Goal: Information Seeking & Learning: Check status

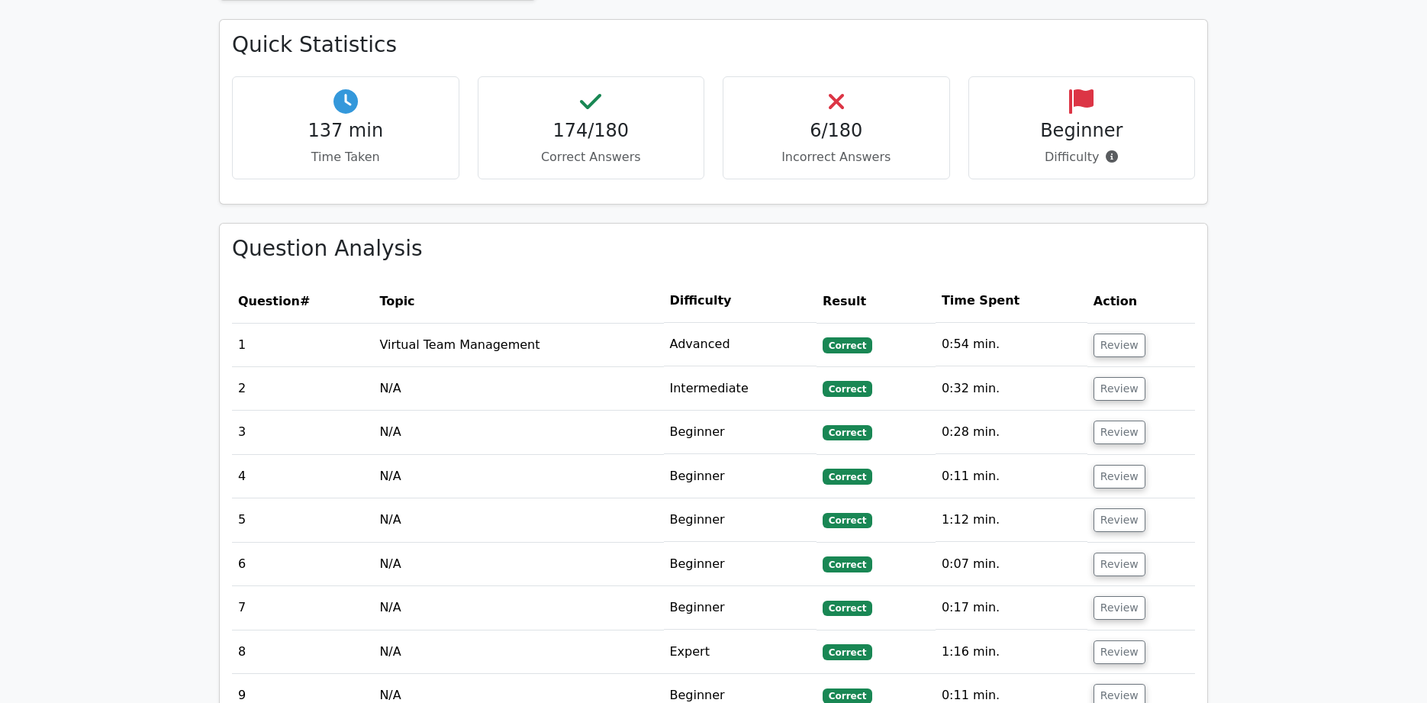
scroll to position [925, 0]
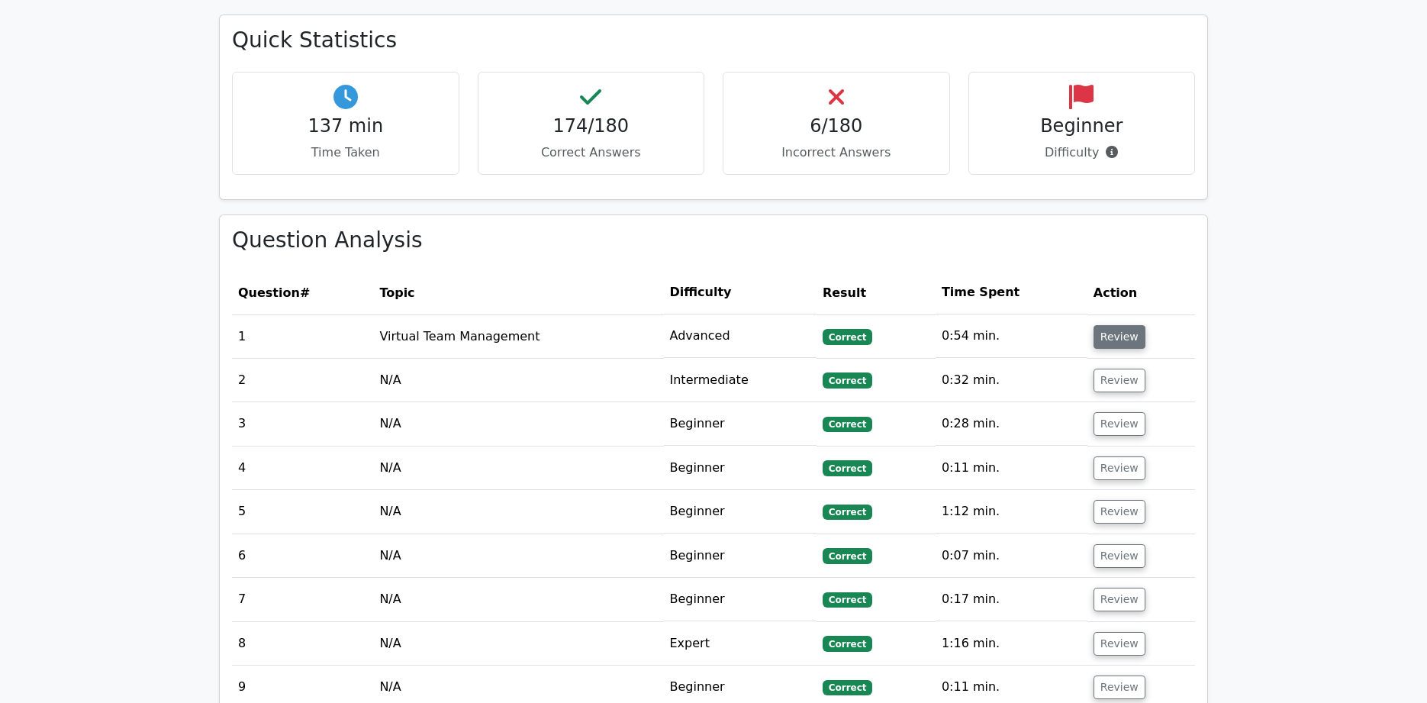
click at [1112, 325] on button "Review" at bounding box center [1120, 337] width 52 height 24
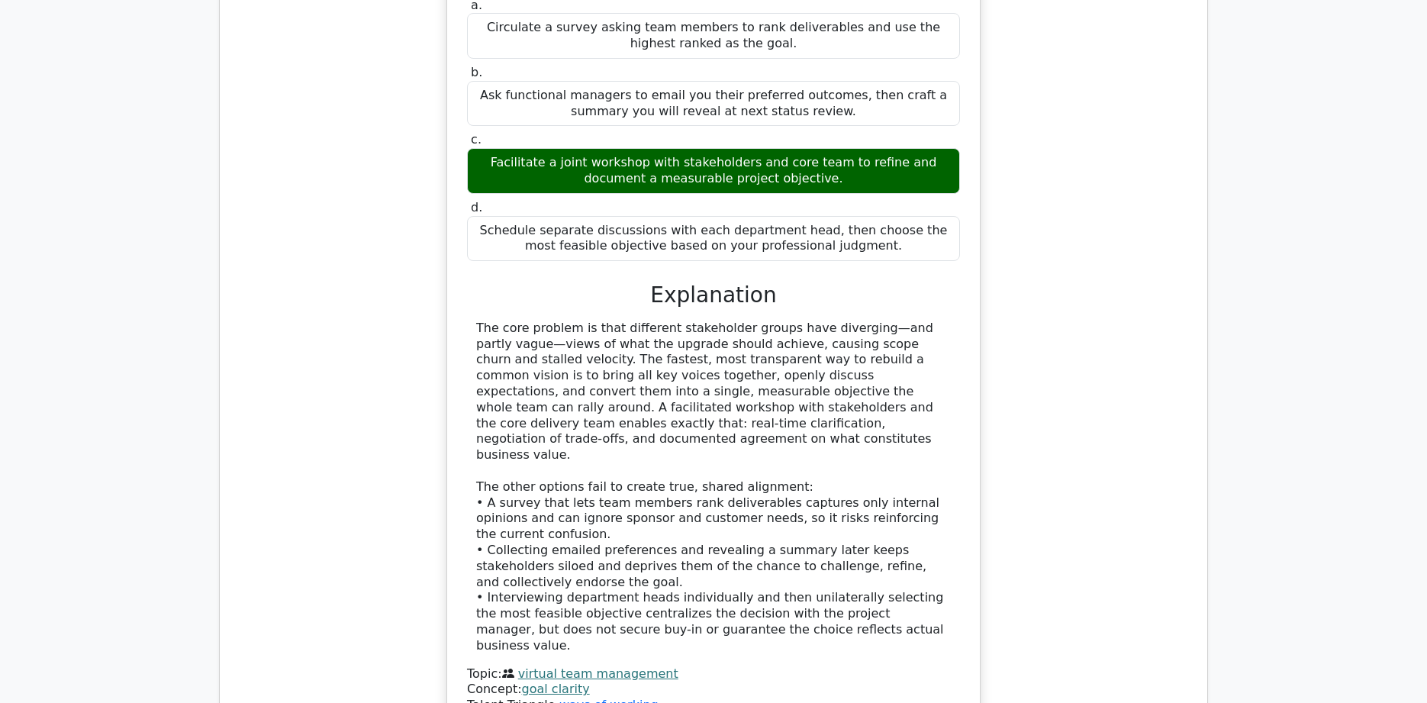
scroll to position [1467, 0]
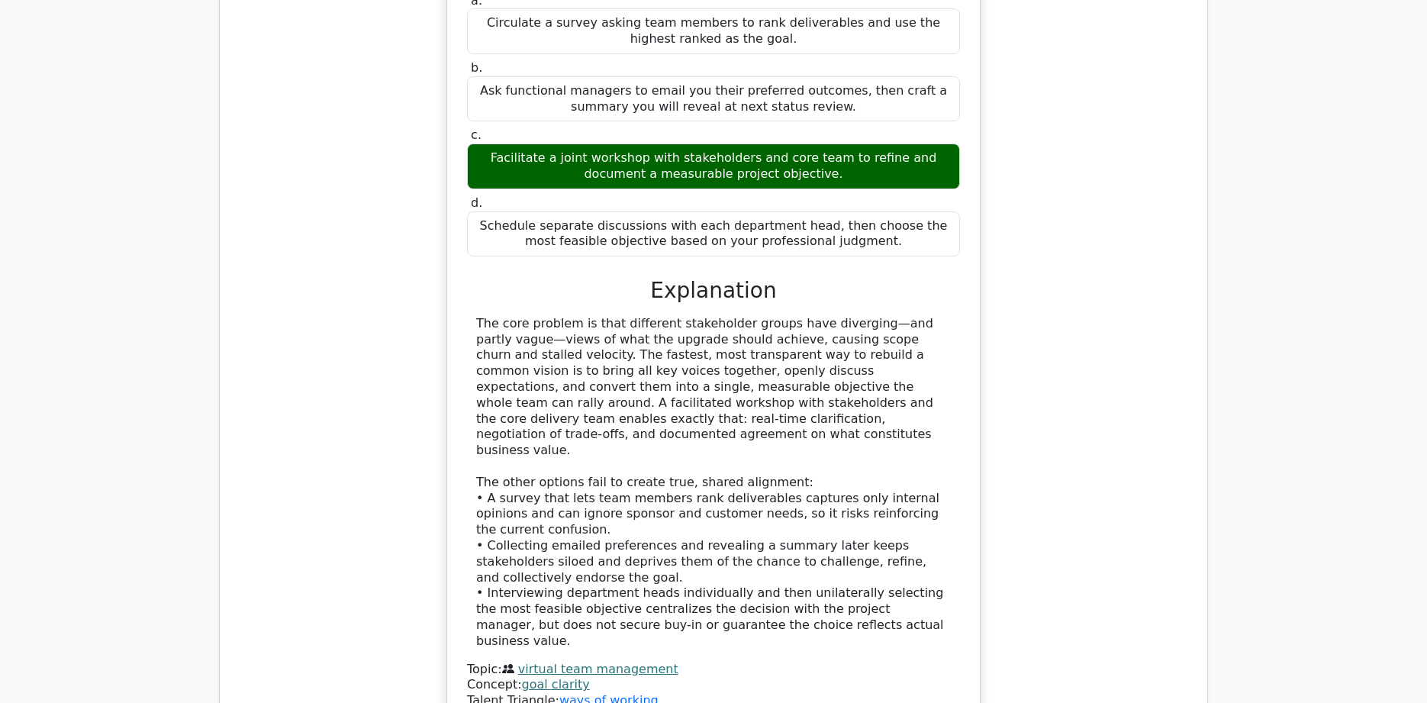
drag, startPoint x: 655, startPoint y: 257, endPoint x: 664, endPoint y: 257, distance: 9.2
click at [655, 278] on h3 "Explanation" at bounding box center [713, 291] width 475 height 26
drag, startPoint x: 662, startPoint y: 254, endPoint x: 883, endPoint y: 579, distance: 393.3
click at [883, 579] on div "a. Circulate a survey asking team members to rank deliverables and use the high…" at bounding box center [713, 349] width 496 height 719
copy div "Loremipsumd Sit amet consect ad elit seddoeius temporincid utlabo etdo magnaali…"
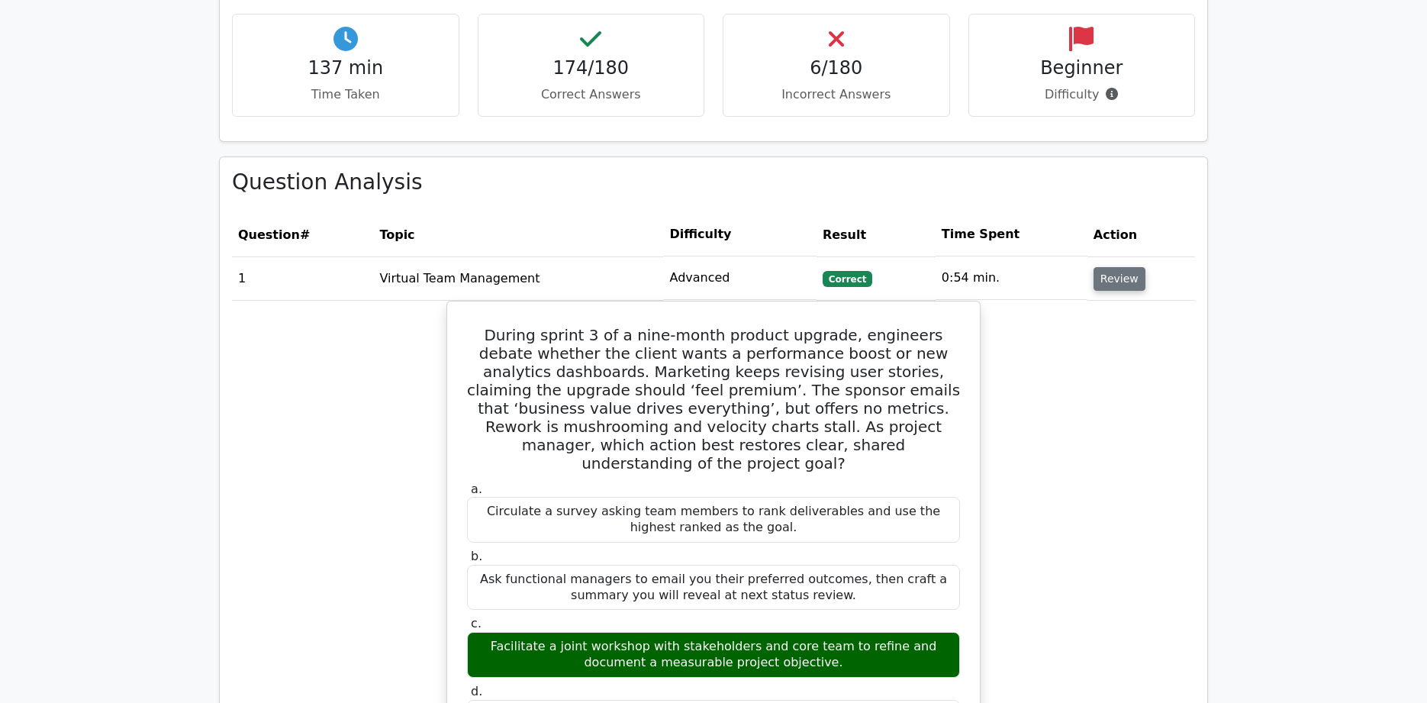
scroll to position [980, 0]
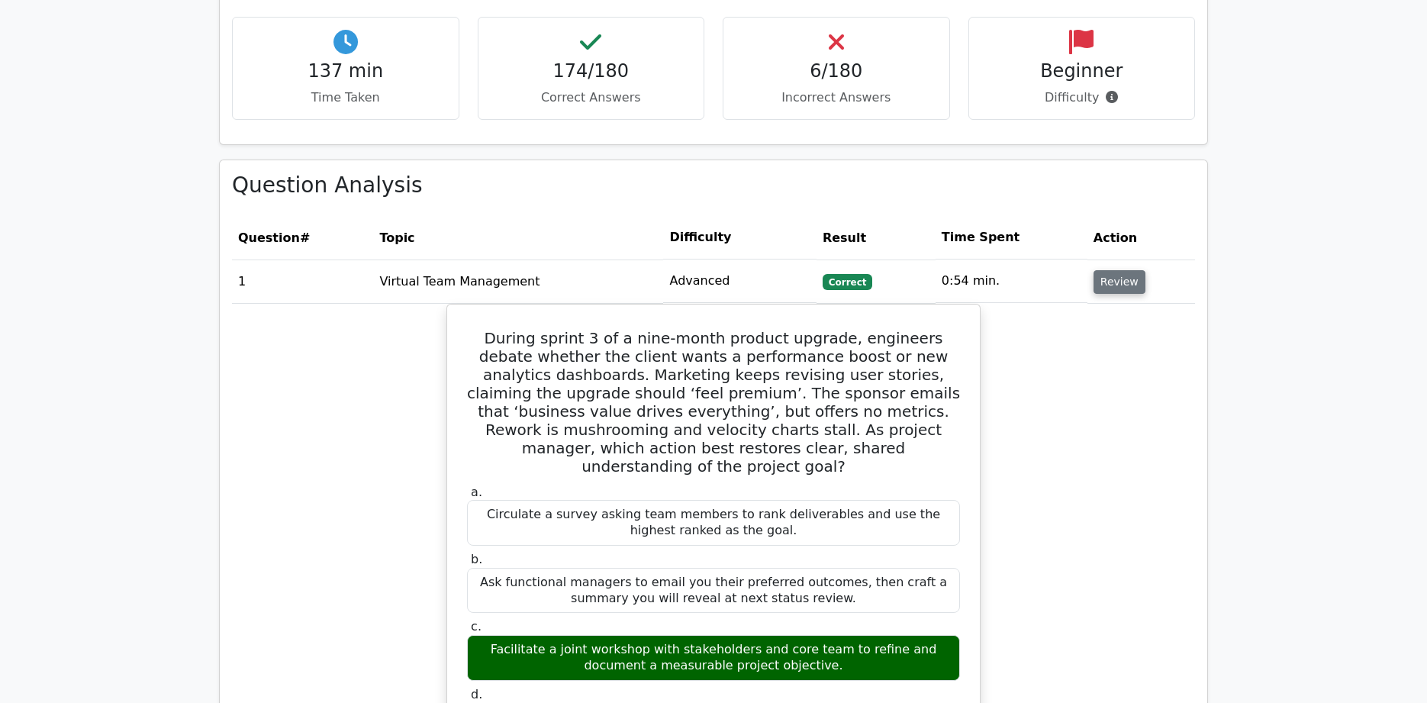
click at [1112, 270] on button "Review" at bounding box center [1120, 282] width 52 height 24
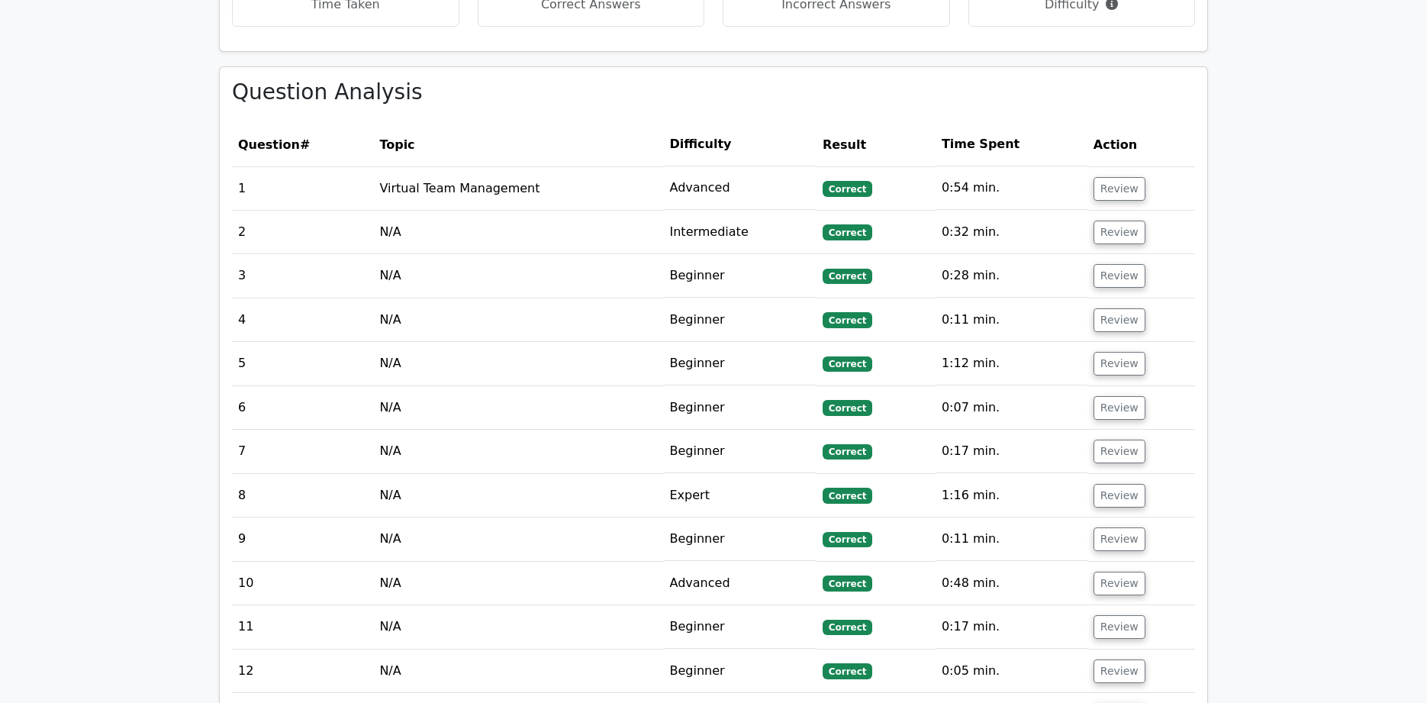
scroll to position [1074, 0]
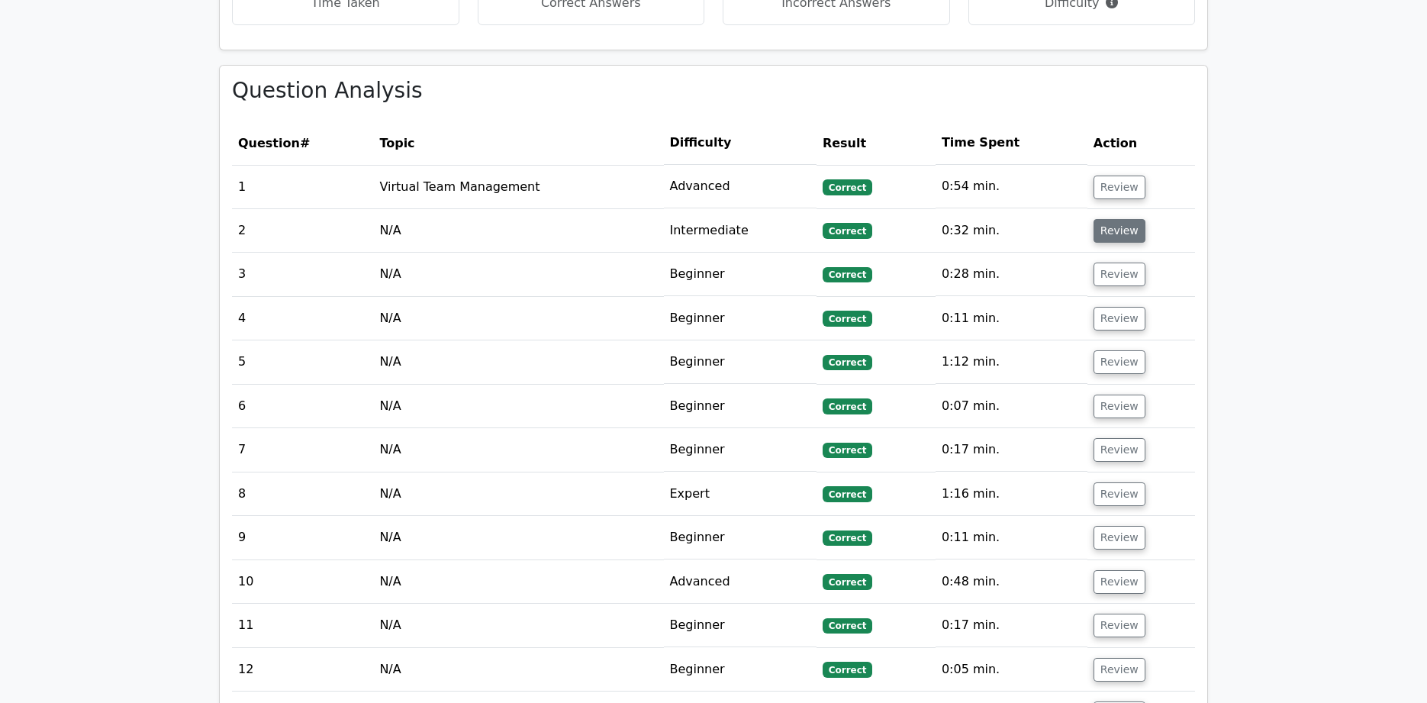
click at [1112, 219] on button "Review" at bounding box center [1120, 231] width 52 height 24
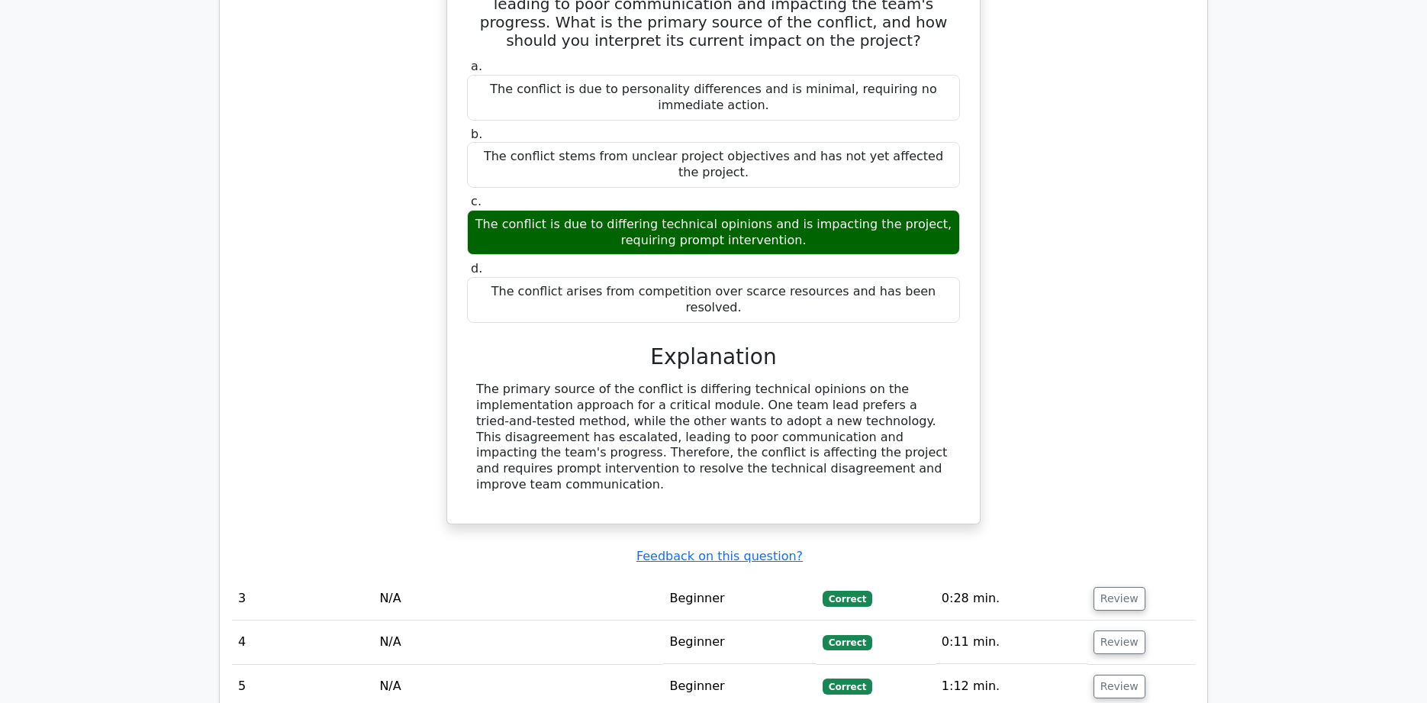
scroll to position [1487, 0]
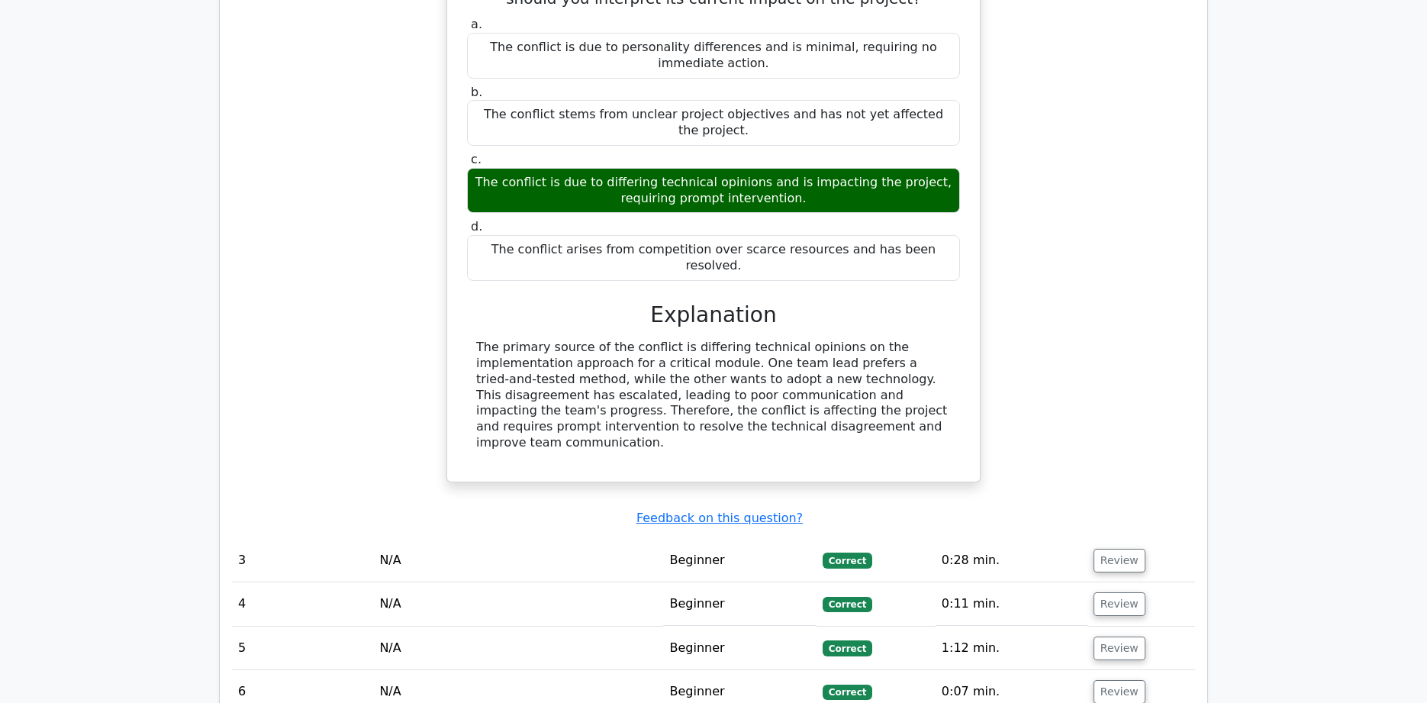
drag, startPoint x: 659, startPoint y: 262, endPoint x: 883, endPoint y: 370, distance: 248.5
click at [885, 370] on div "a. The conflict is due to personality differences and is minimal, requiring no …" at bounding box center [713, 238] width 496 height 449
copy div "Explanation The primary source of the conflict is differing technical opinions …"
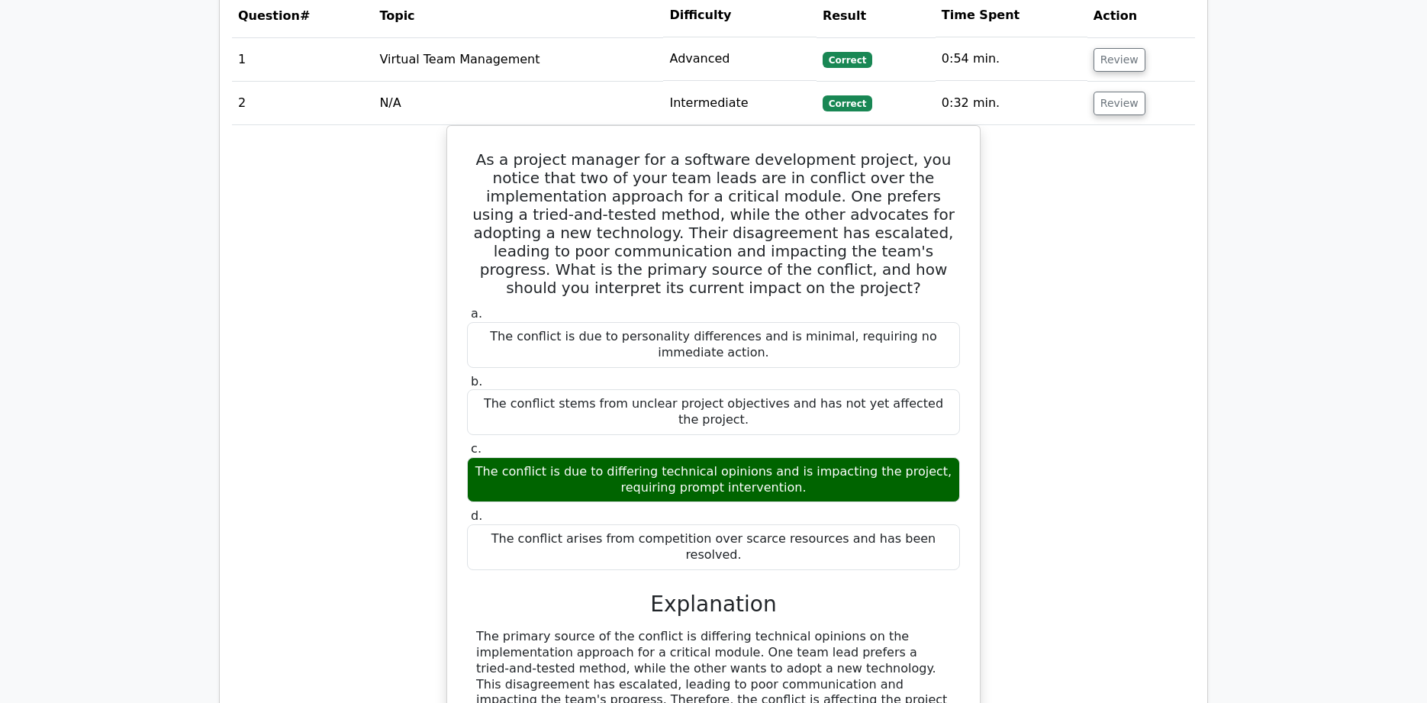
scroll to position [1211, 0]
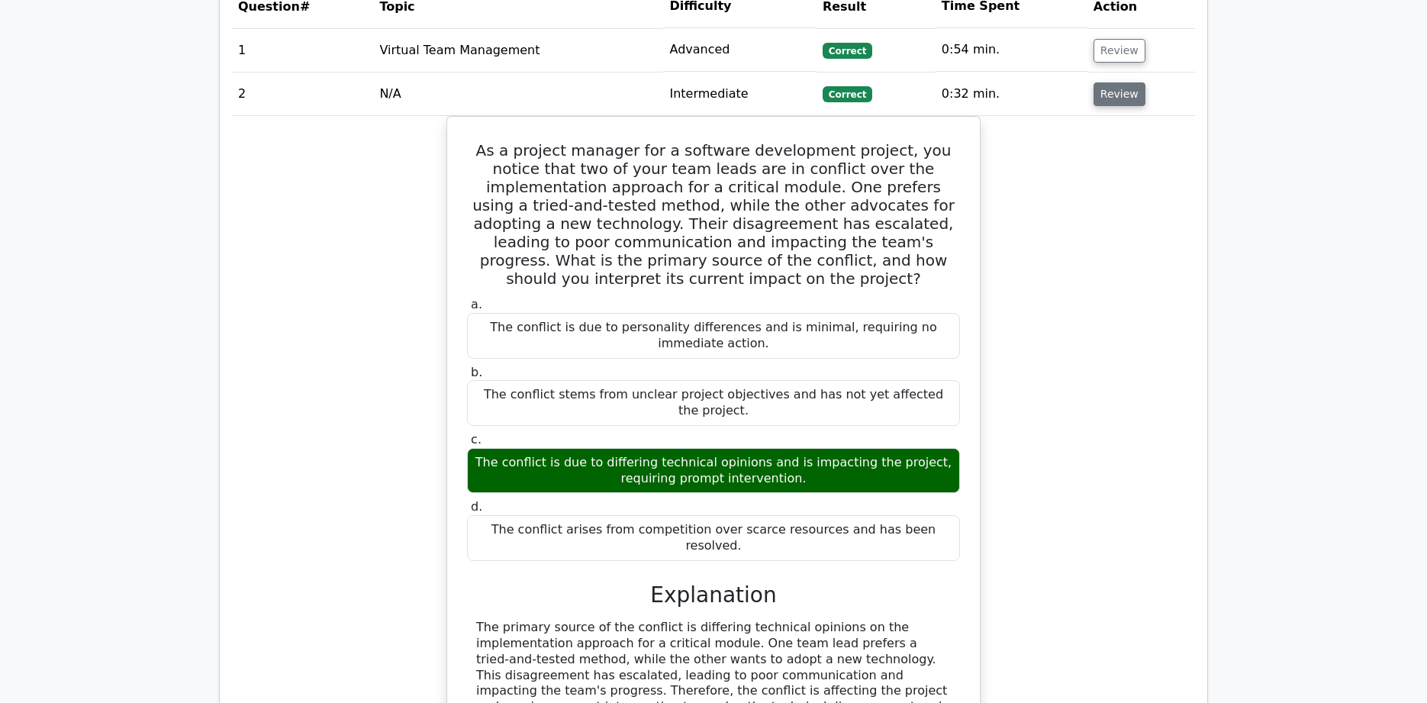
click at [1110, 82] on button "Review" at bounding box center [1120, 94] width 52 height 24
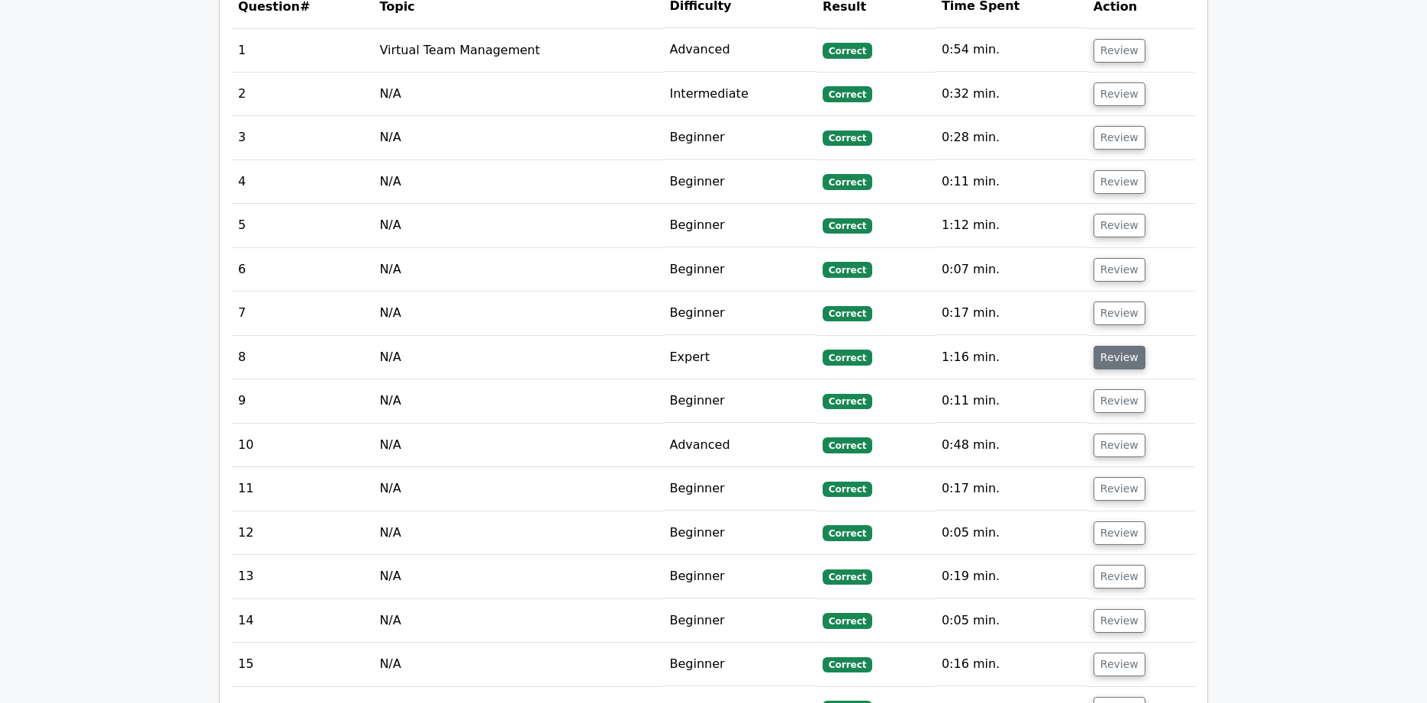
click at [1112, 346] on button "Review" at bounding box center [1120, 358] width 52 height 24
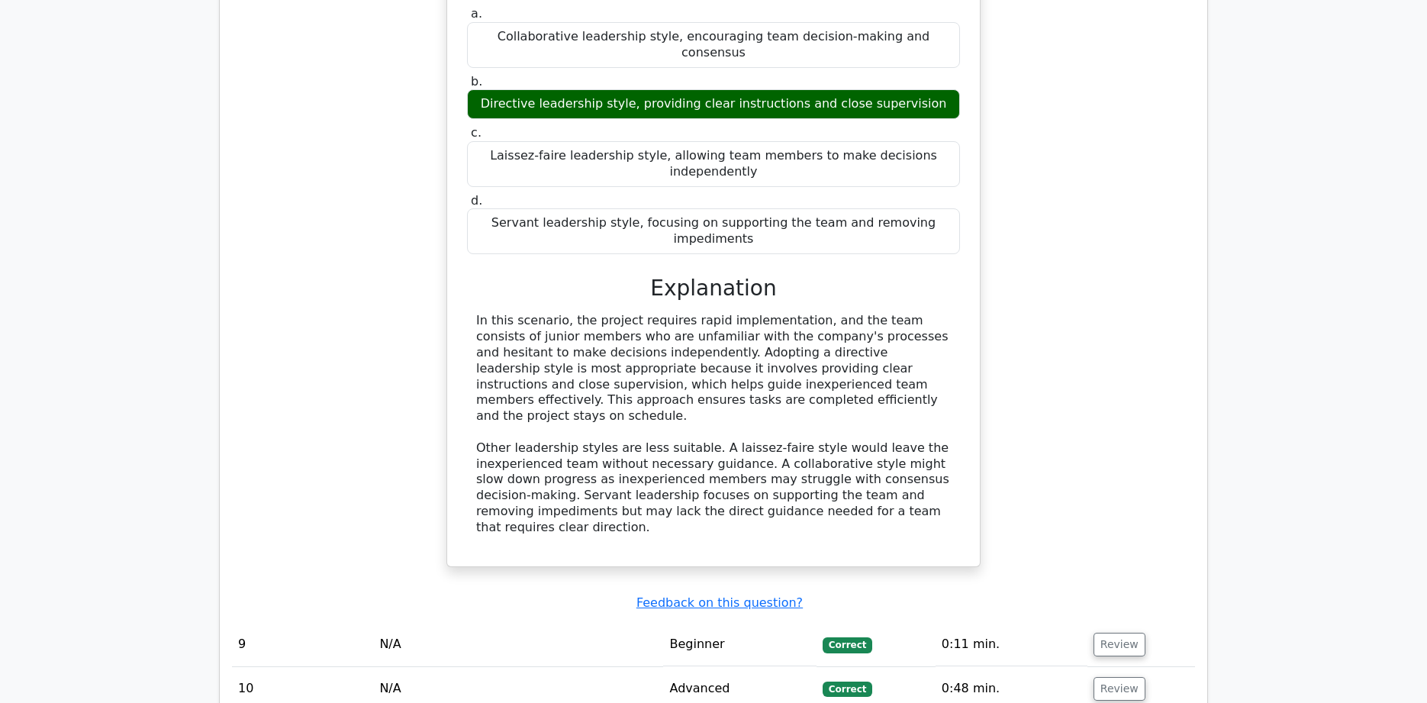
scroll to position [1742, 0]
drag, startPoint x: 659, startPoint y: 237, endPoint x: 831, endPoint y: 463, distance: 284.3
click at [833, 465] on div "a. Collaborative leadership style, encouraging team decision-making and consens…" at bounding box center [713, 276] width 496 height 545
copy div "Explanation In this scenario, the project requires rapid implementation, and th…"
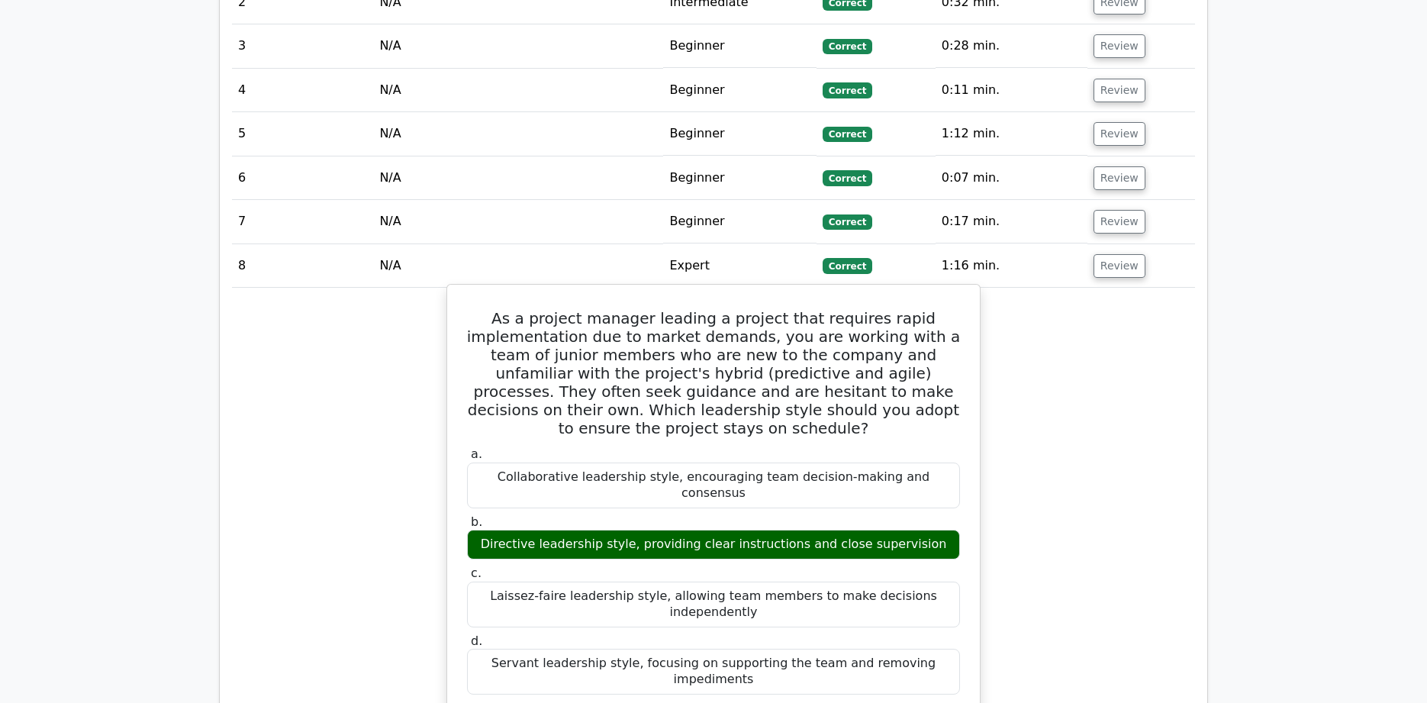
scroll to position [1314, 0]
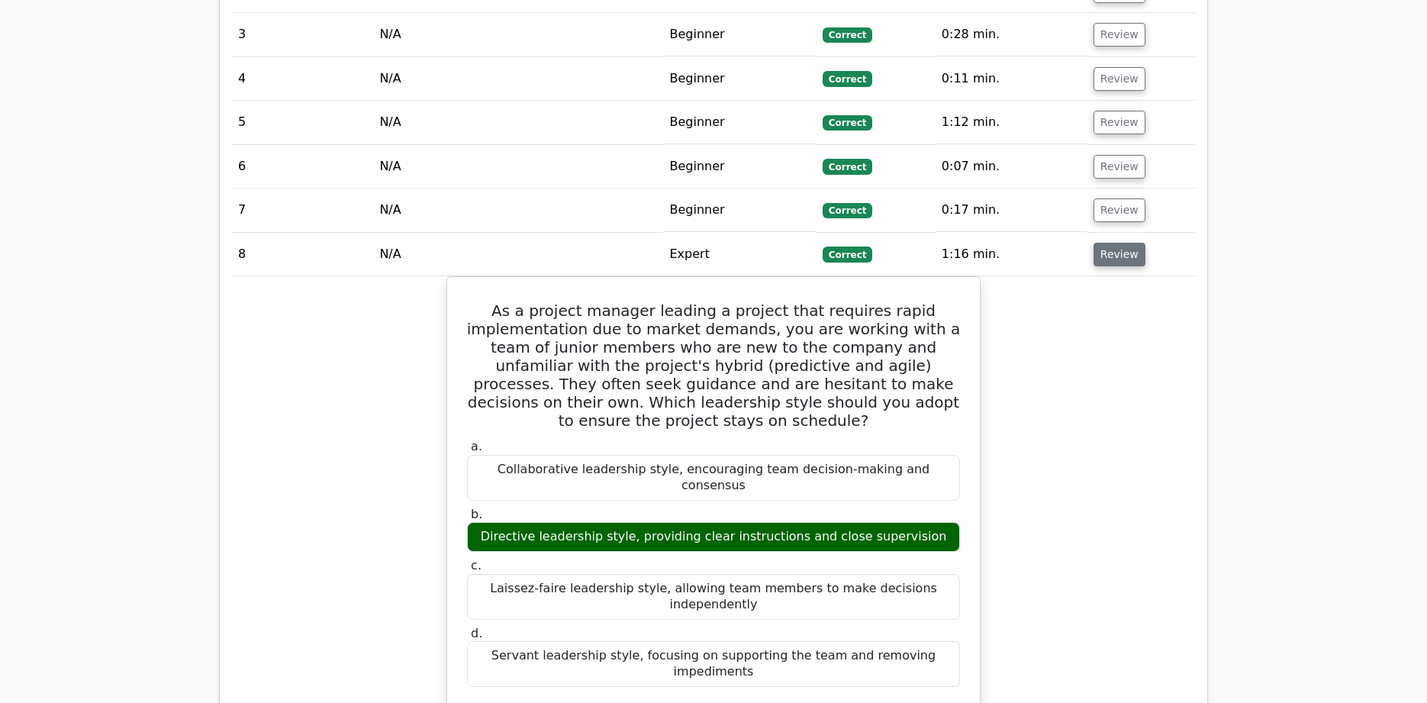
click at [1110, 243] on button "Review" at bounding box center [1120, 255] width 52 height 24
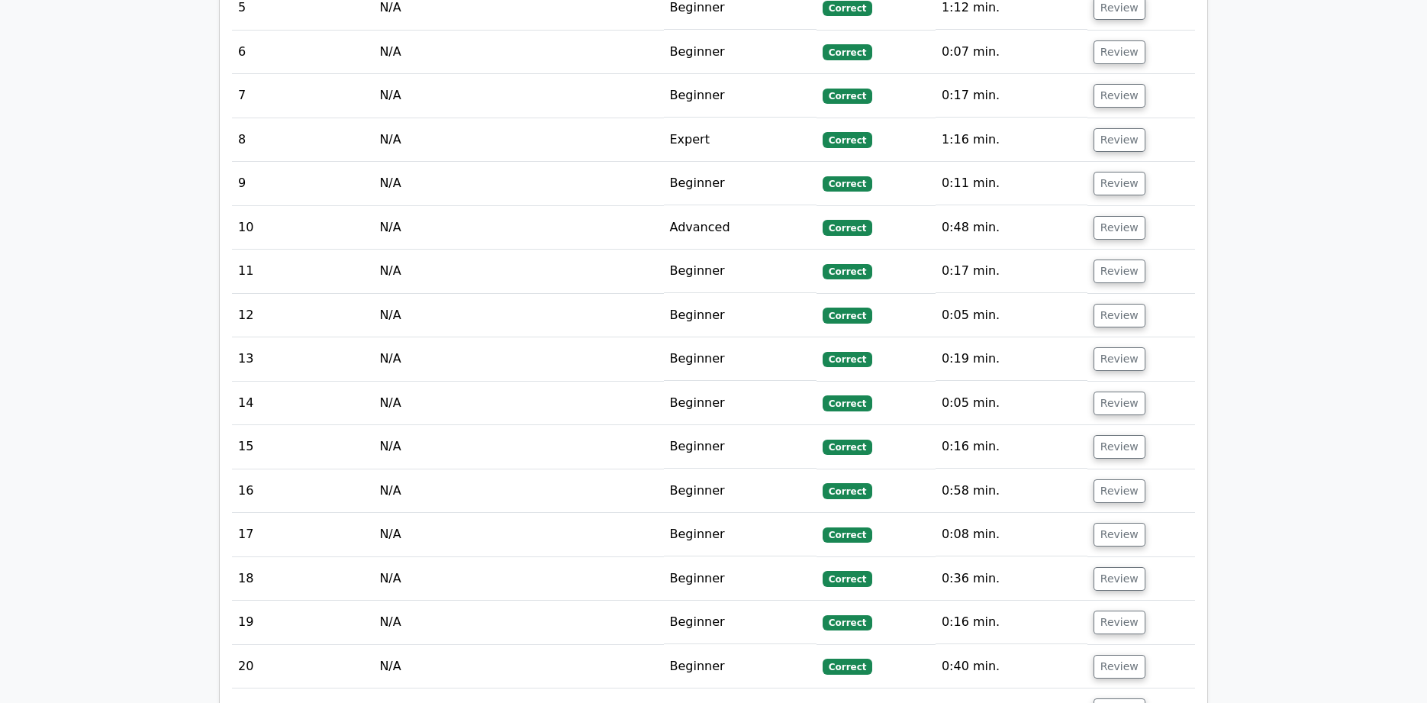
scroll to position [1453, 0]
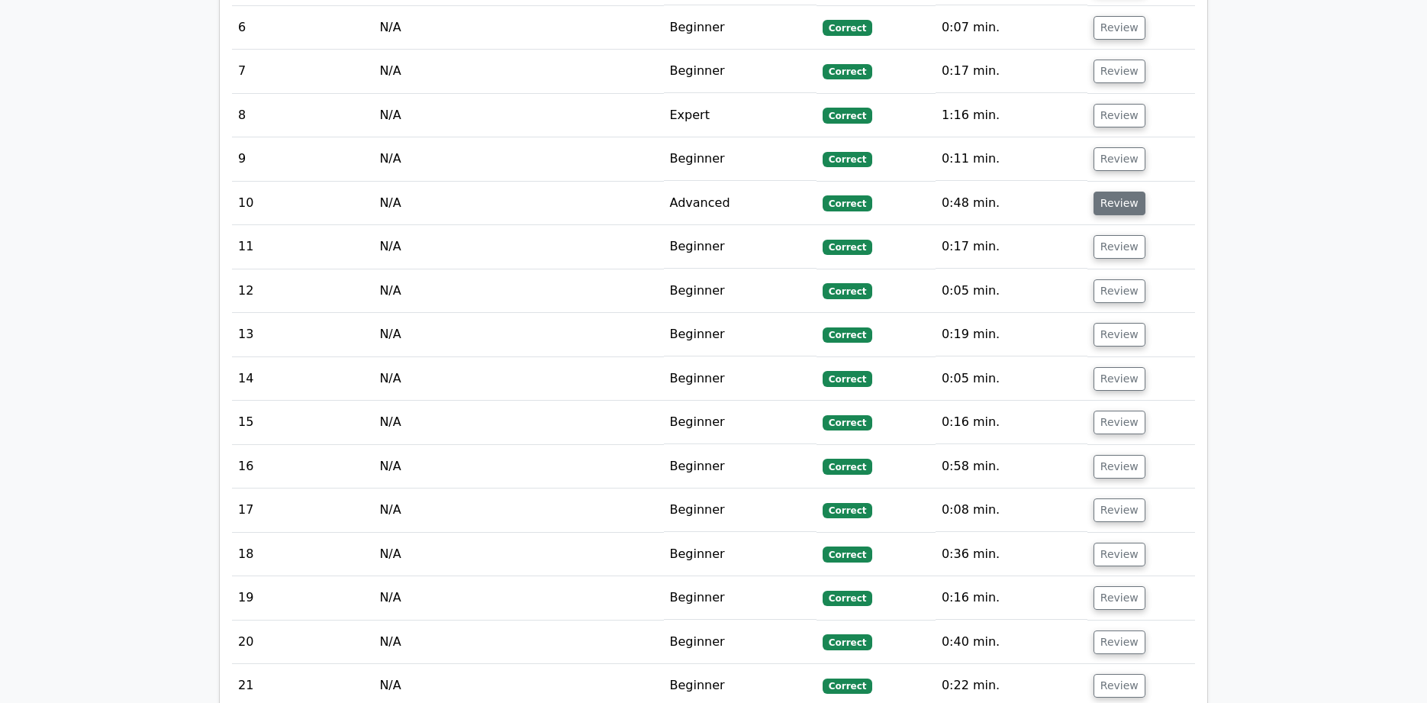
click at [1106, 192] on button "Review" at bounding box center [1120, 204] width 52 height 24
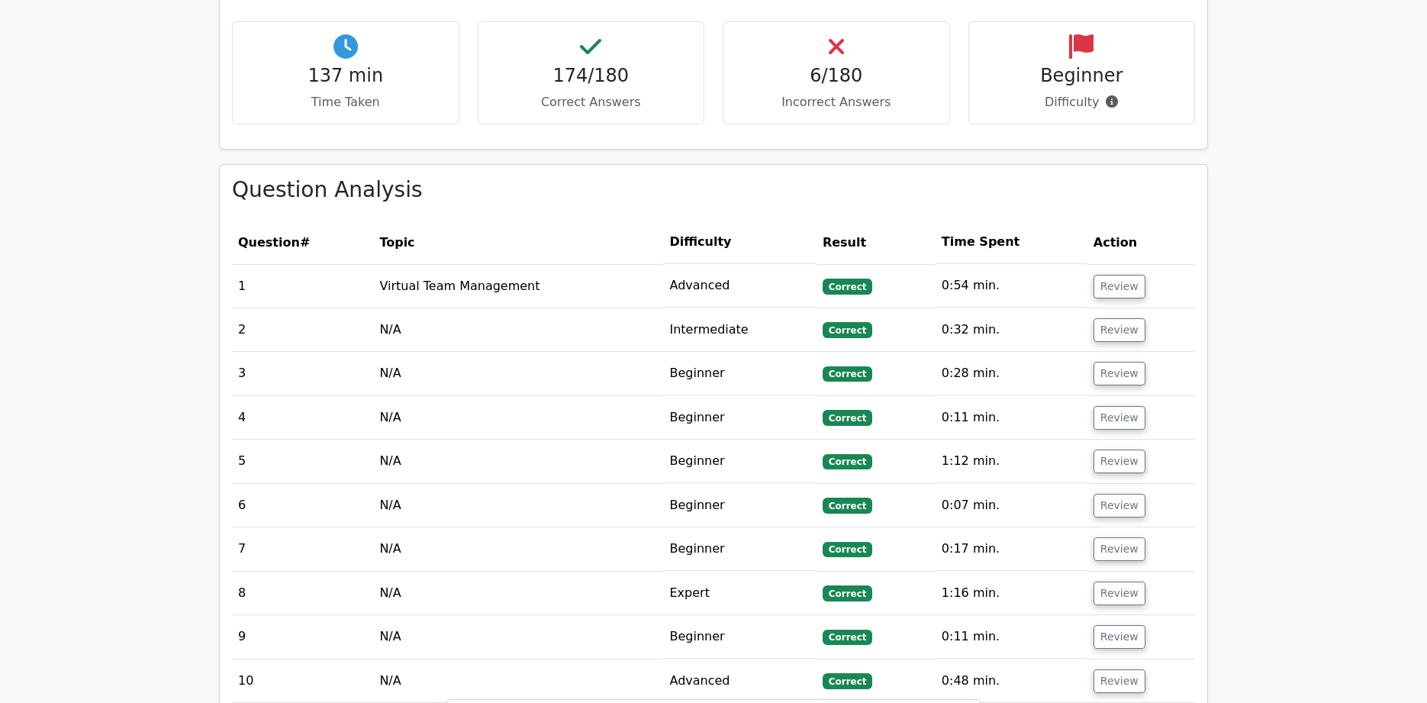
scroll to position [978, 0]
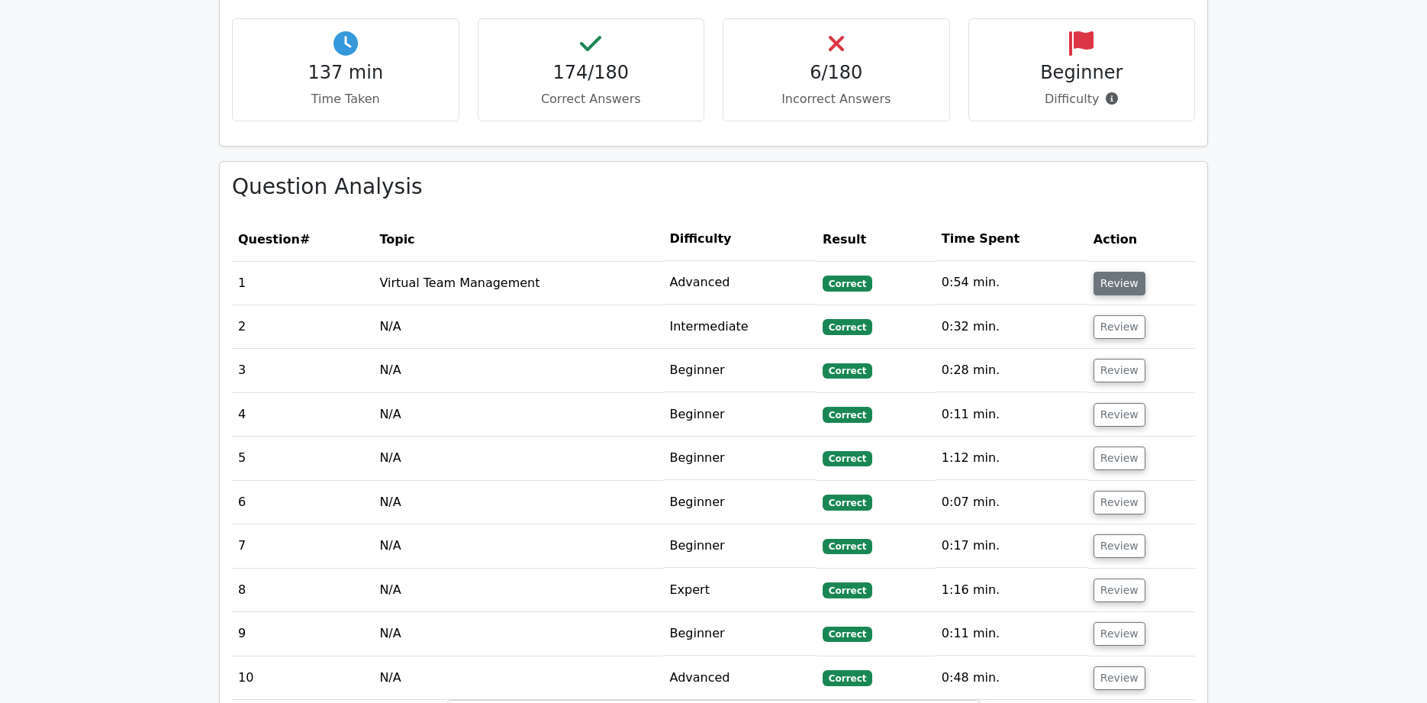
click at [1112, 272] on button "Review" at bounding box center [1120, 284] width 52 height 24
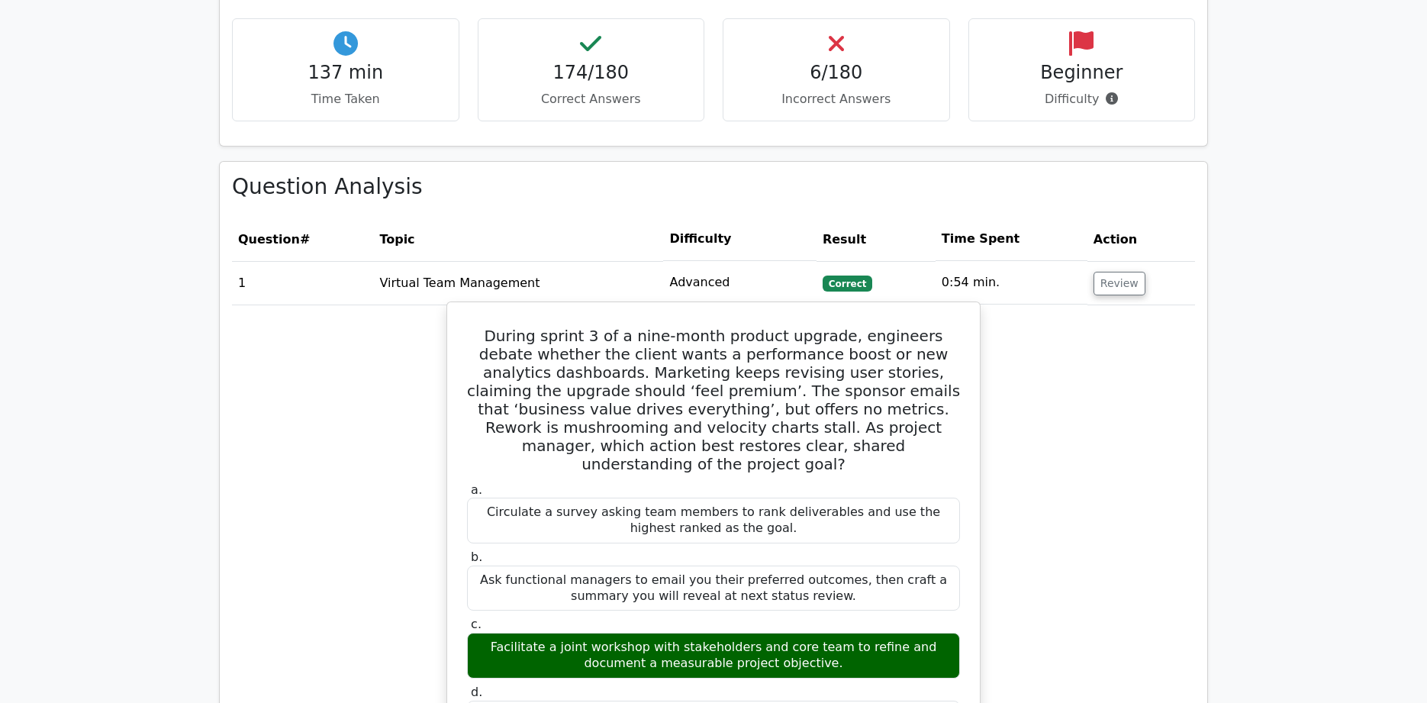
click at [483, 327] on h5 "During sprint 3 of a nine-month product upgrade, engineers debate whether the c…" at bounding box center [713, 400] width 496 height 147
drag, startPoint x: 484, startPoint y: 317, endPoint x: 884, endPoint y: 430, distance: 415.7
click at [884, 430] on h5 "During sprint 3 of a nine-month product upgrade, engineers debate whether the c…" at bounding box center [713, 400] width 496 height 147
copy h5 "During sprint 3 of a nine-month product upgrade, engineers debate whether the c…"
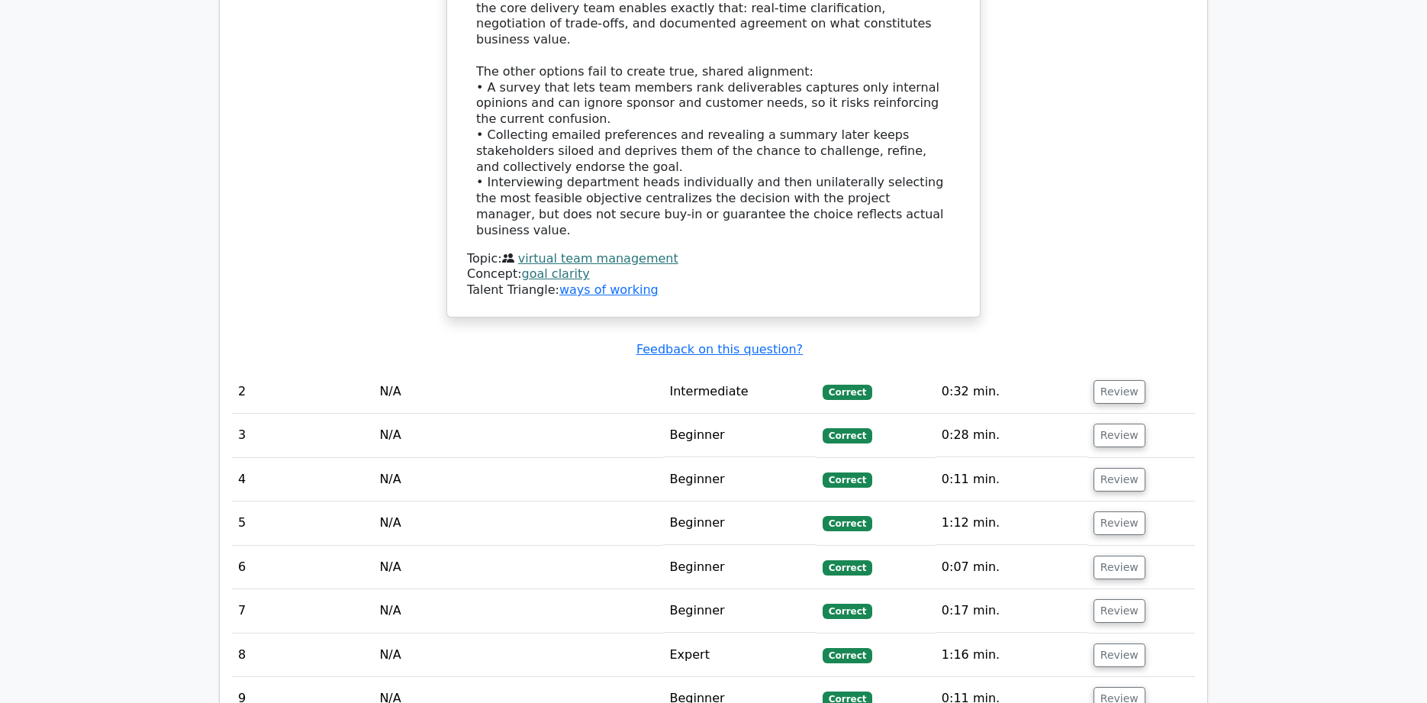
scroll to position [1886, 0]
click at [1112, 379] on button "Review" at bounding box center [1120, 391] width 52 height 24
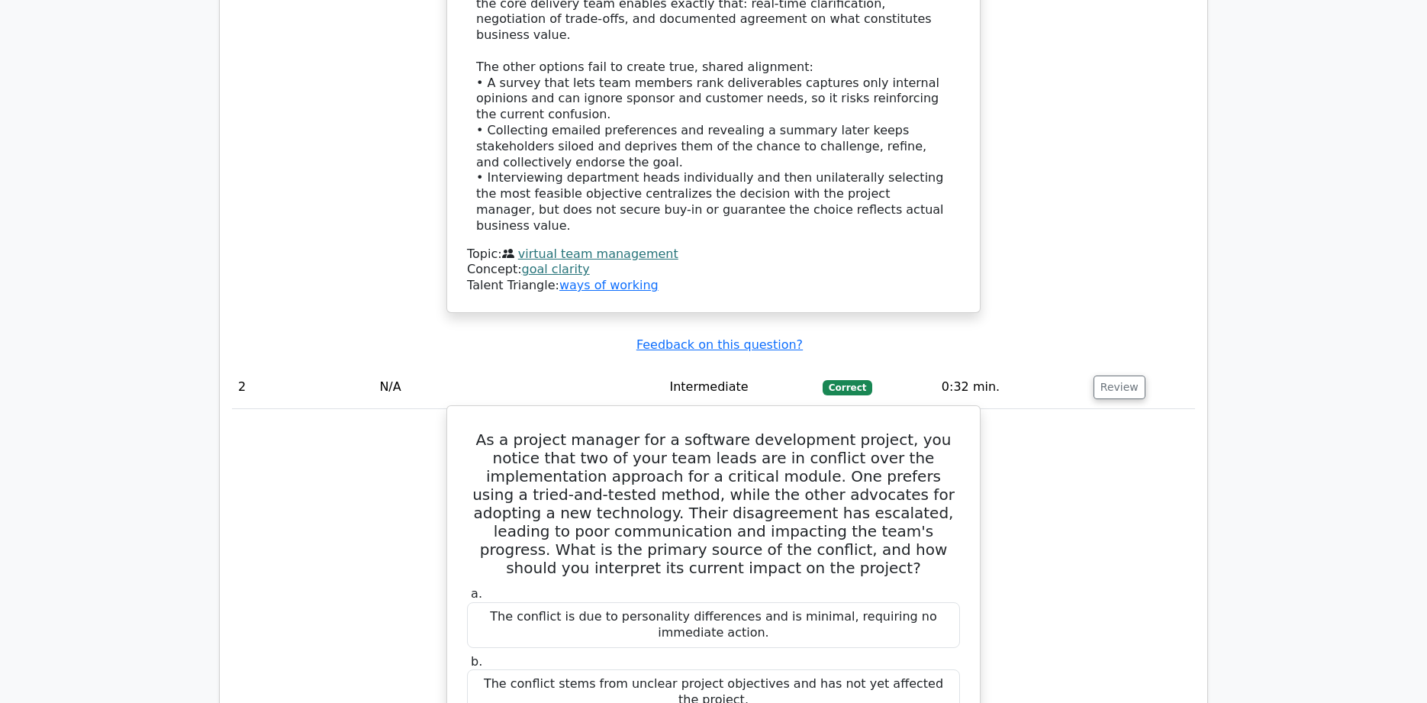
click at [480, 430] on h5 "As a project manager for a software development project, you notice that two of…" at bounding box center [713, 503] width 496 height 147
drag, startPoint x: 482, startPoint y: 372, endPoint x: 962, endPoint y: 484, distance: 492.9
copy h5 "As a project manager for a software development project, you notice that two of…"
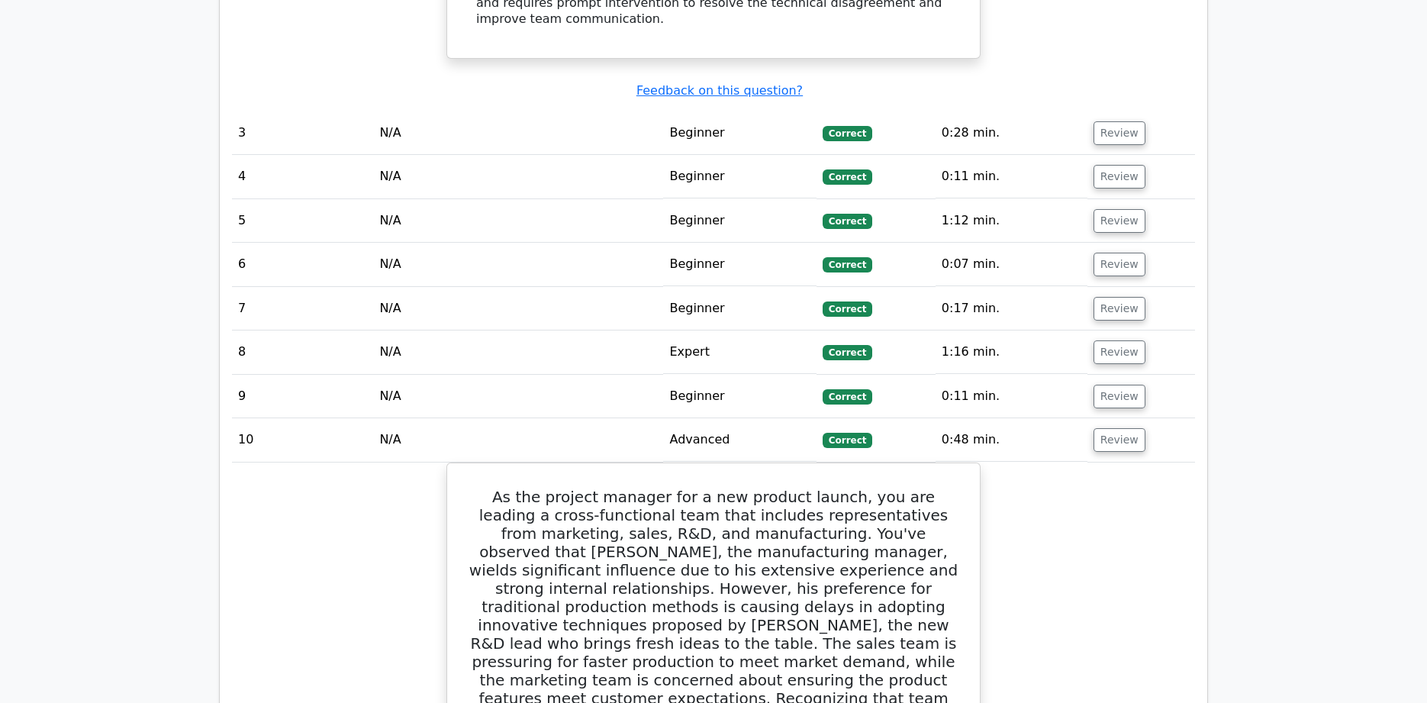
scroll to position [2888, 0]
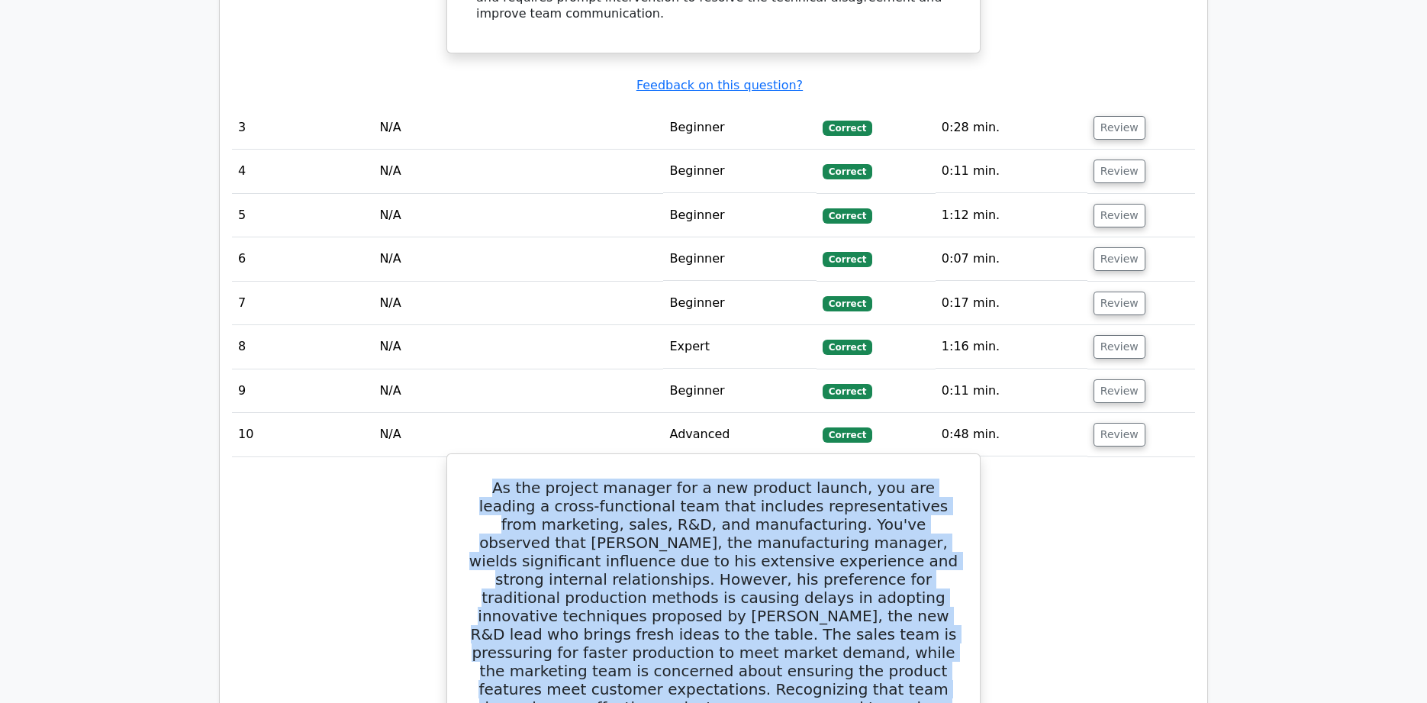
drag, startPoint x: 485, startPoint y: 365, endPoint x: 853, endPoint y: 634, distance: 455.9
copy div "As the project manager for a new product launch, you are leading a cross-functi…"
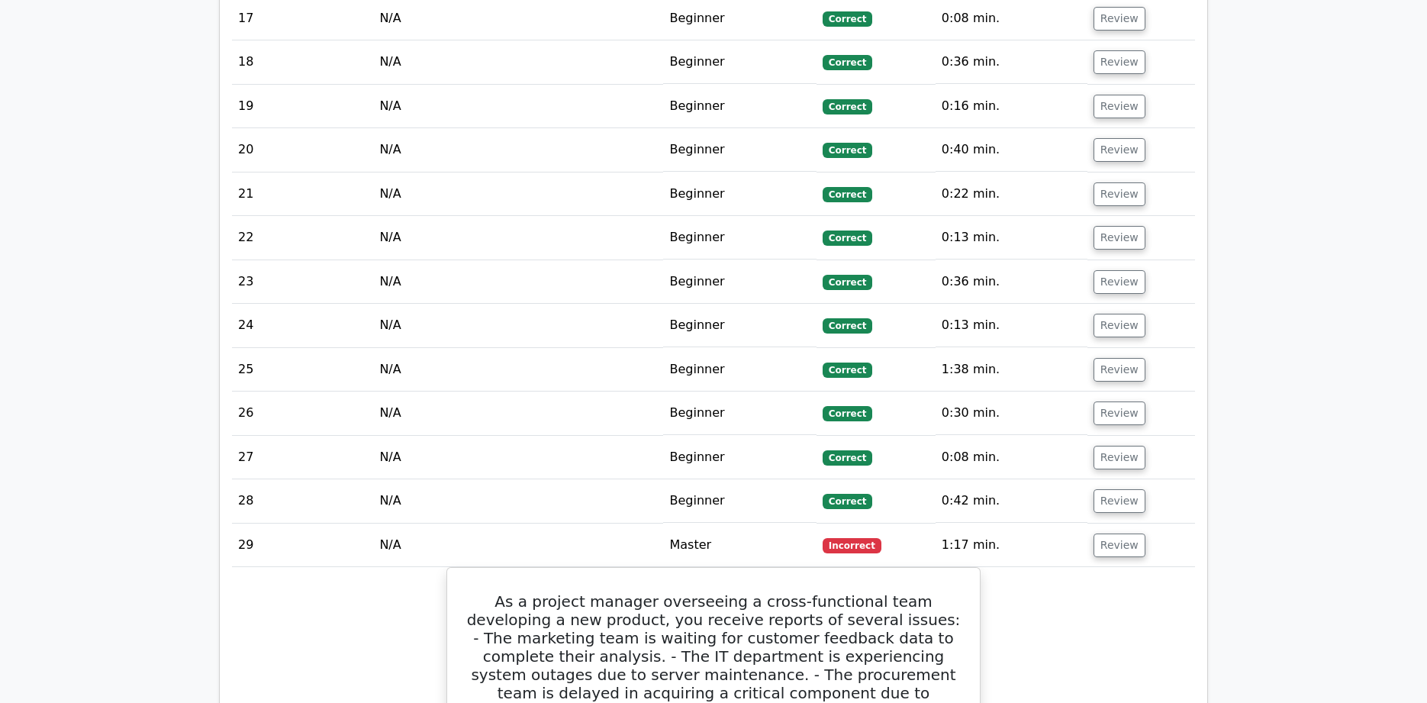
scroll to position [4570, 0]
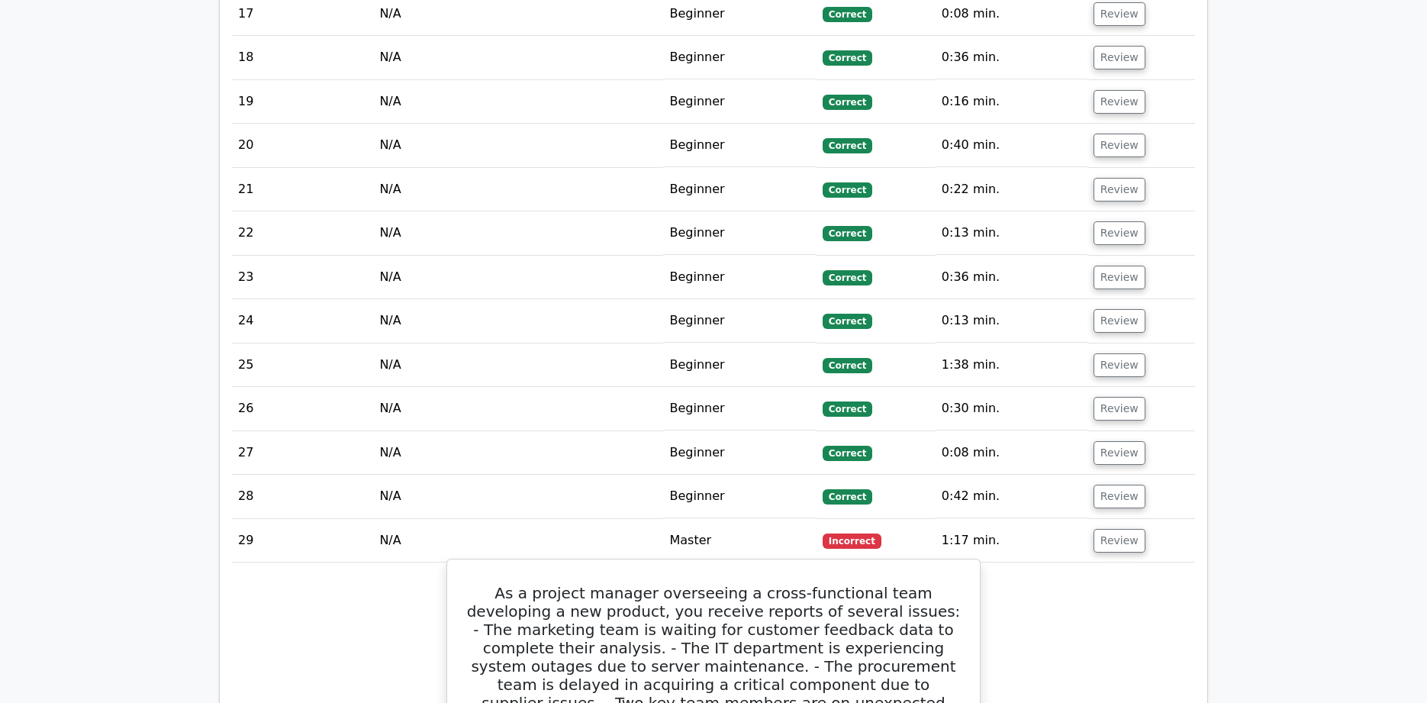
drag, startPoint x: 472, startPoint y: 412, endPoint x: 799, endPoint y: 580, distance: 367.2
click at [799, 584] on h5 "As a project manager overseeing a cross-functional team developing a new produc…" at bounding box center [713, 684] width 496 height 201
copy h5 "As a project manager overseeing a cross-functional team developing a new produc…"
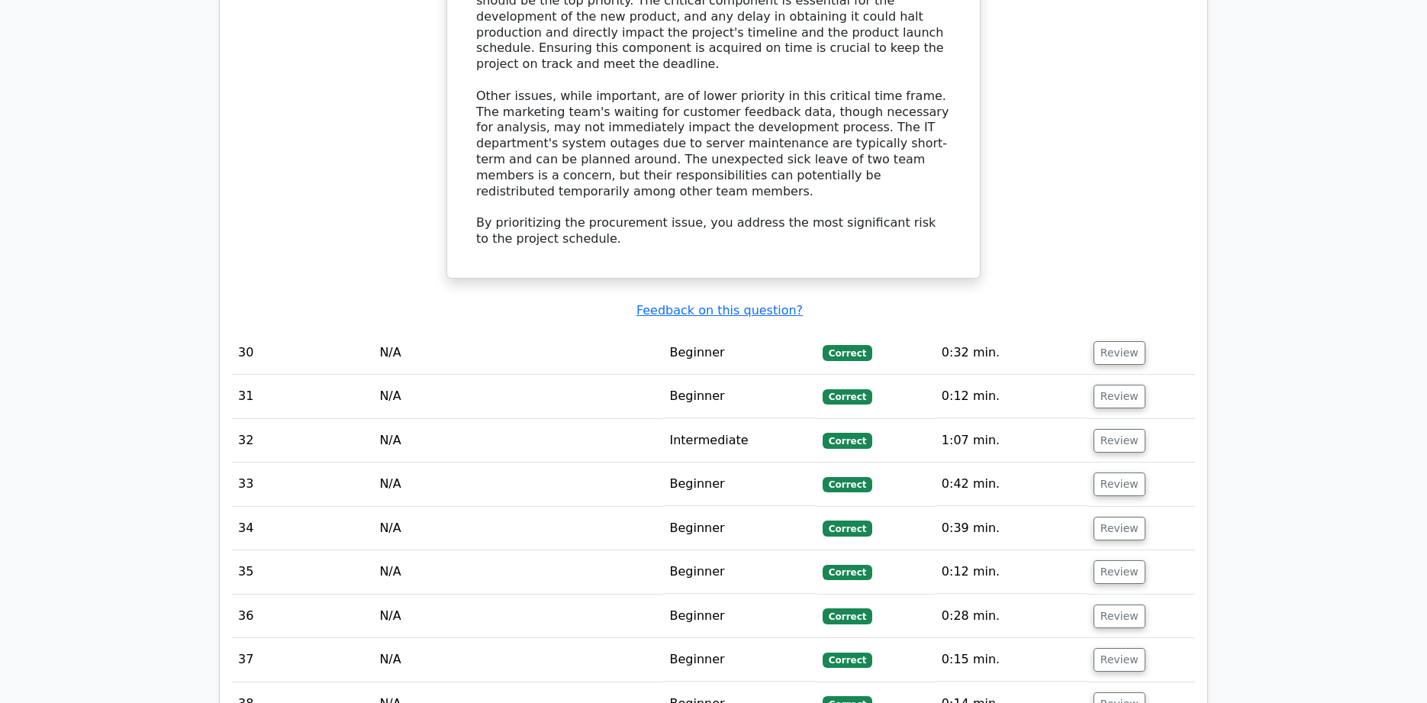
scroll to position [5611, 0]
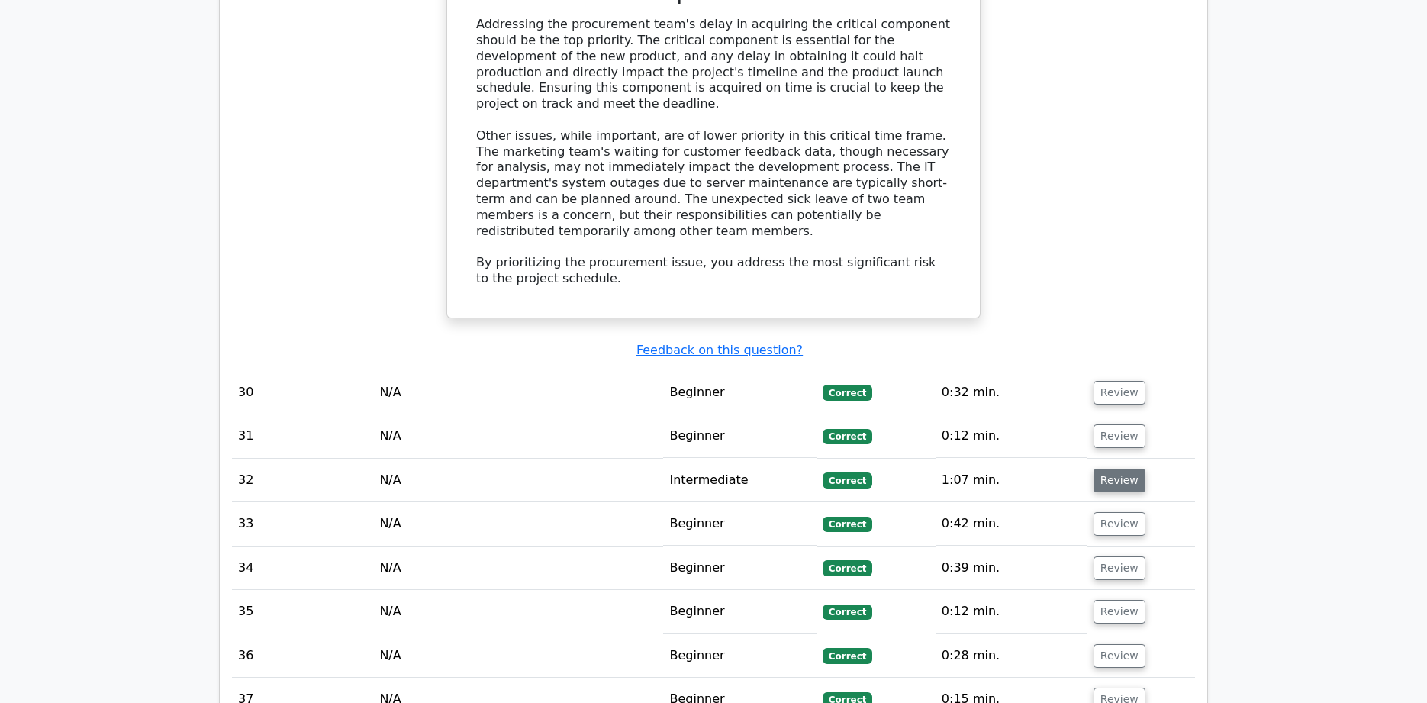
click at [1112, 469] on button "Review" at bounding box center [1120, 481] width 52 height 24
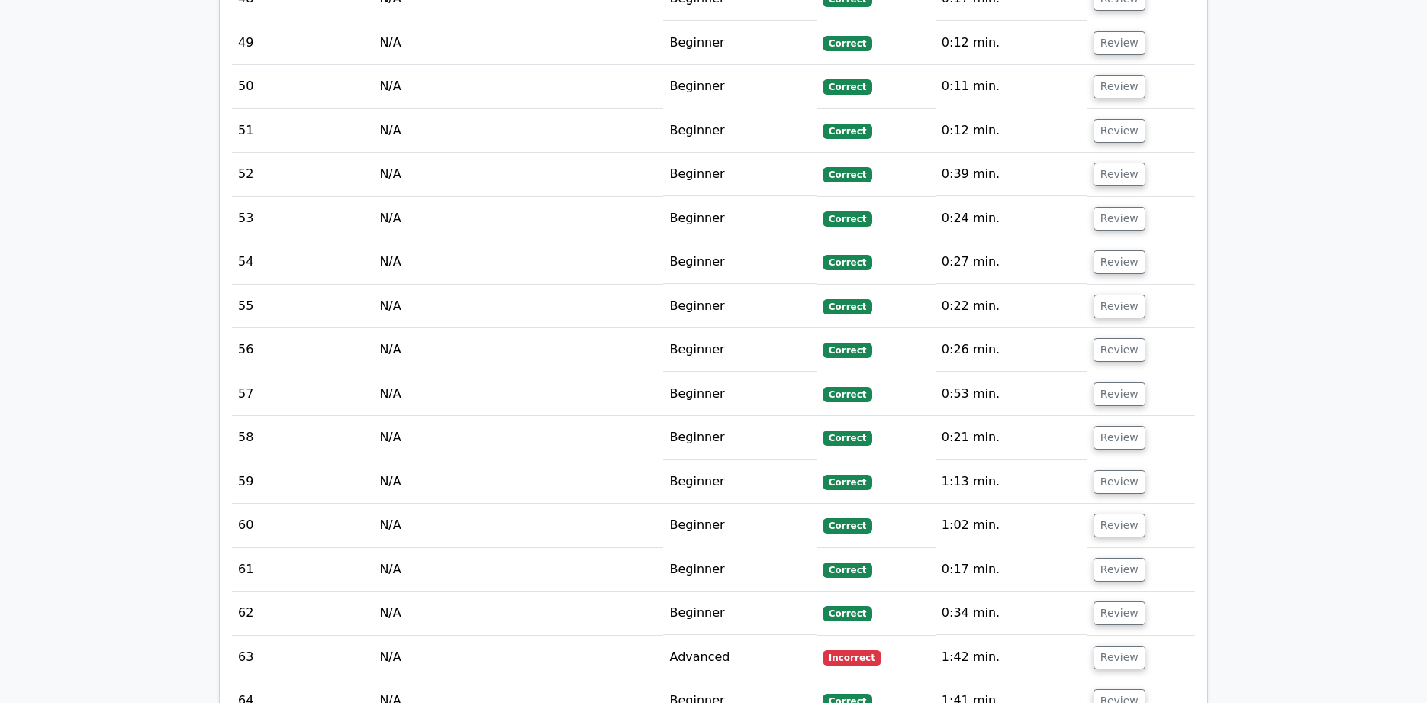
scroll to position [7530, 0]
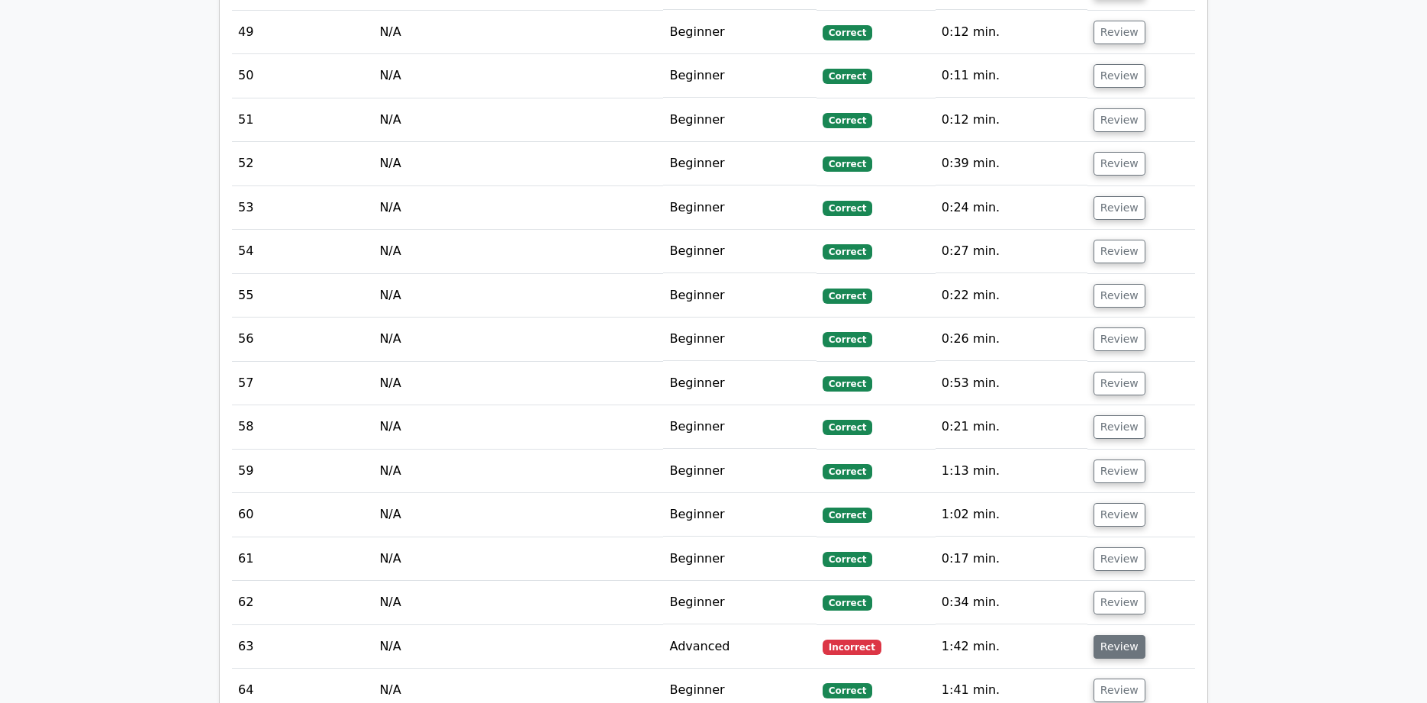
click at [1110, 635] on button "Review" at bounding box center [1120, 647] width 52 height 24
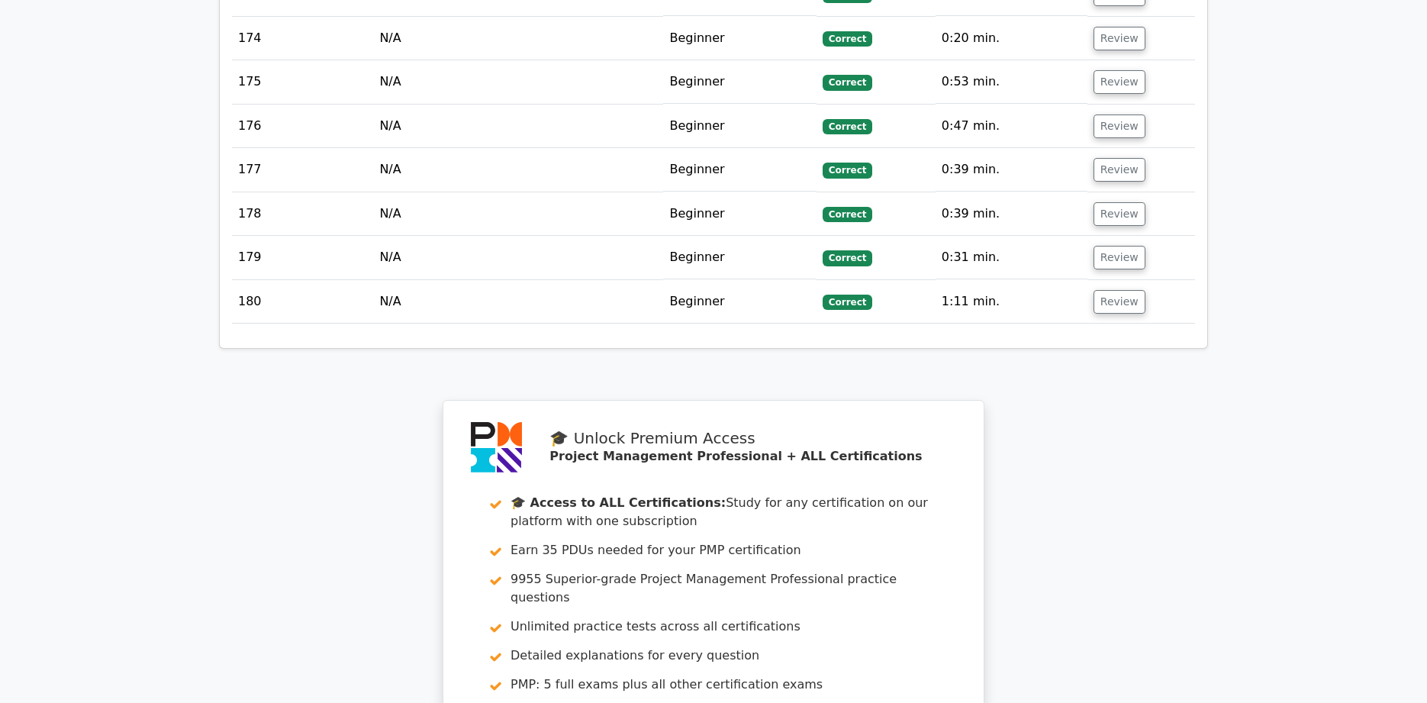
scroll to position [13929, 0]
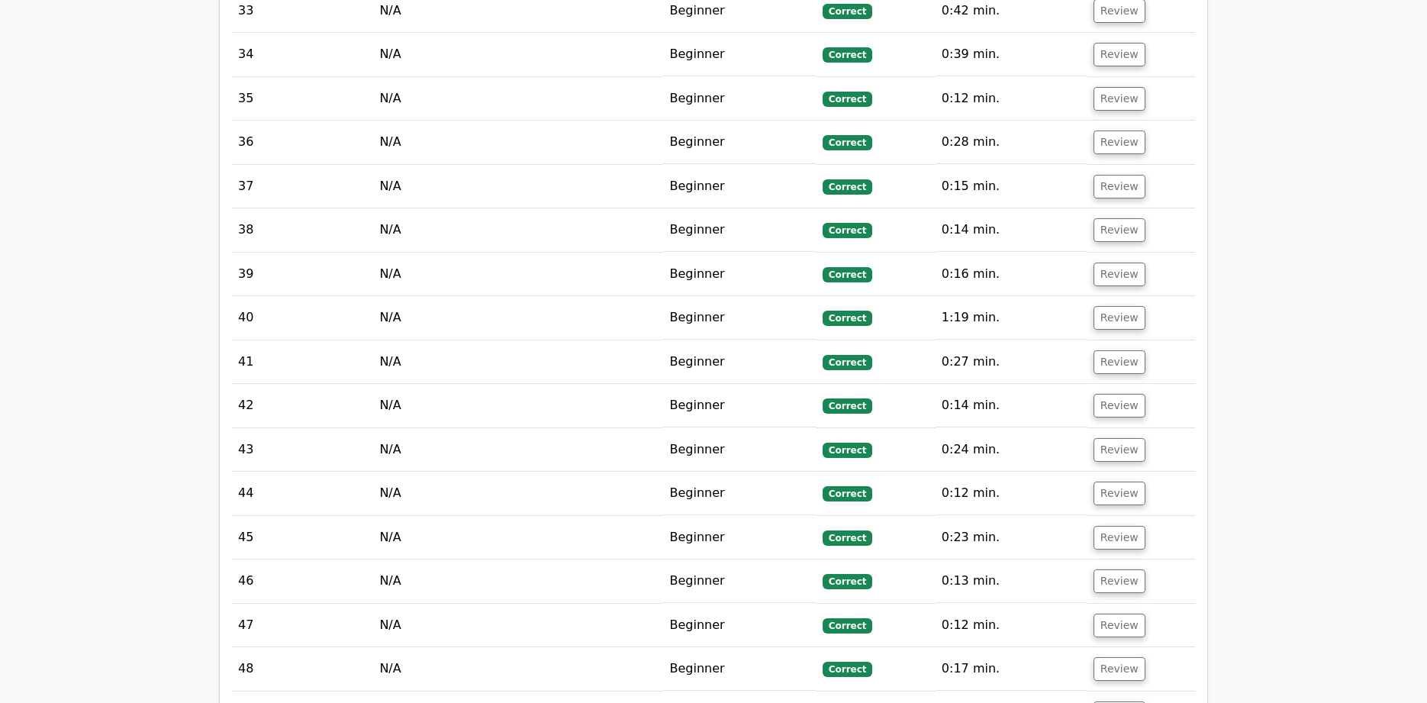
scroll to position [6812, 0]
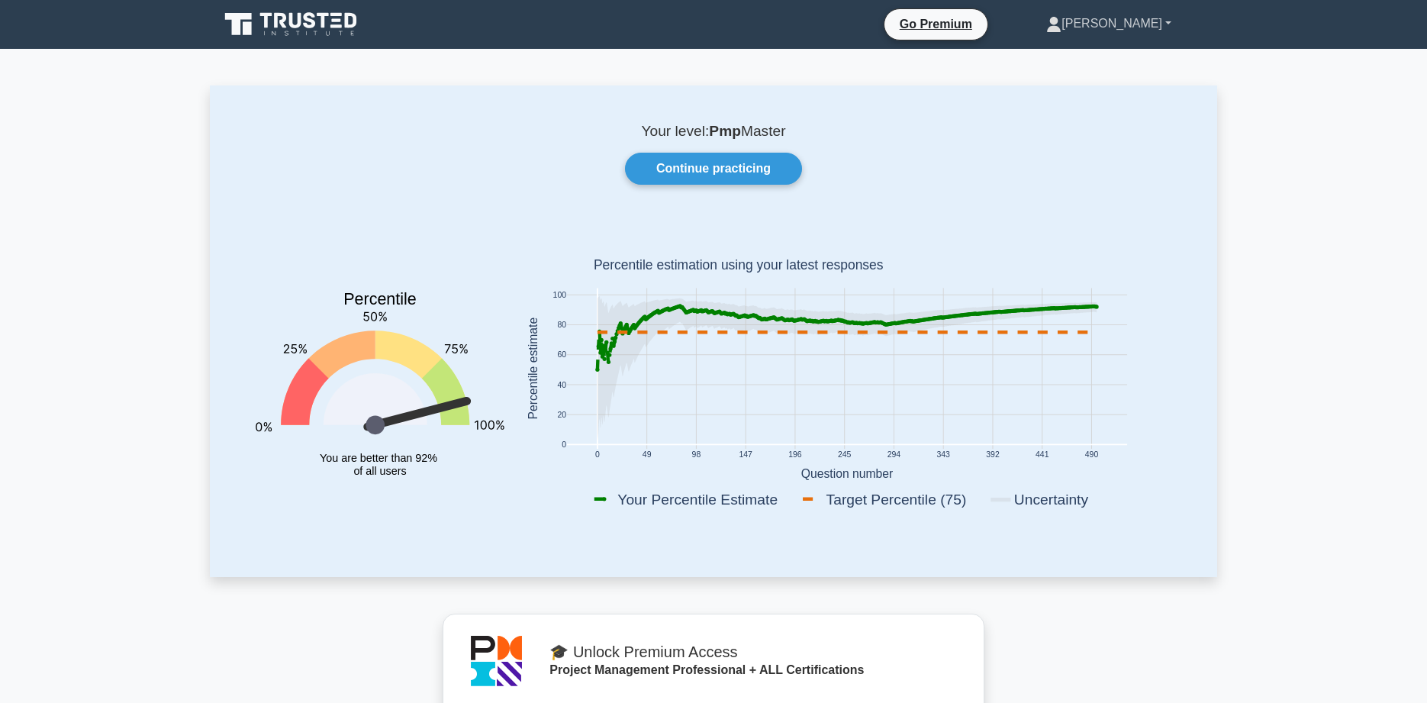
click at [1172, 24] on link "[PERSON_NAME]" at bounding box center [1109, 23] width 198 height 31
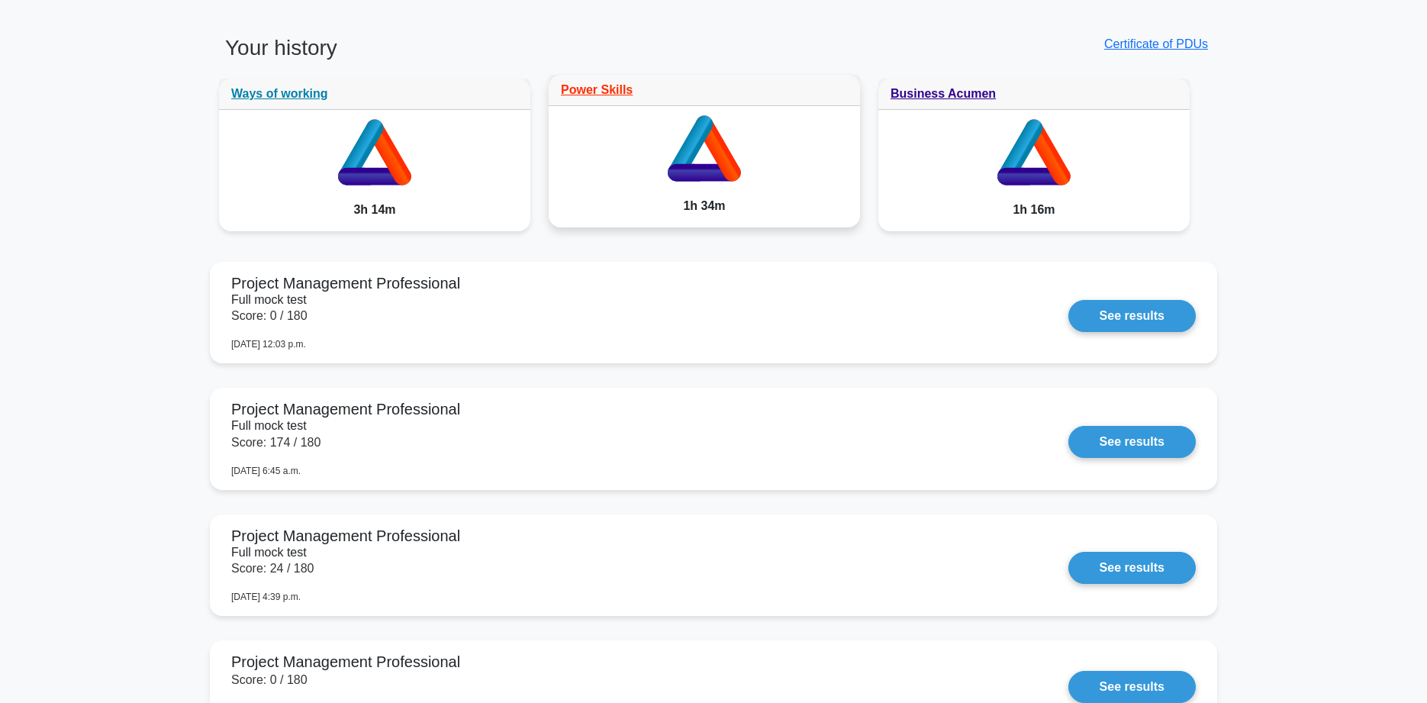
scroll to position [1257, 0]
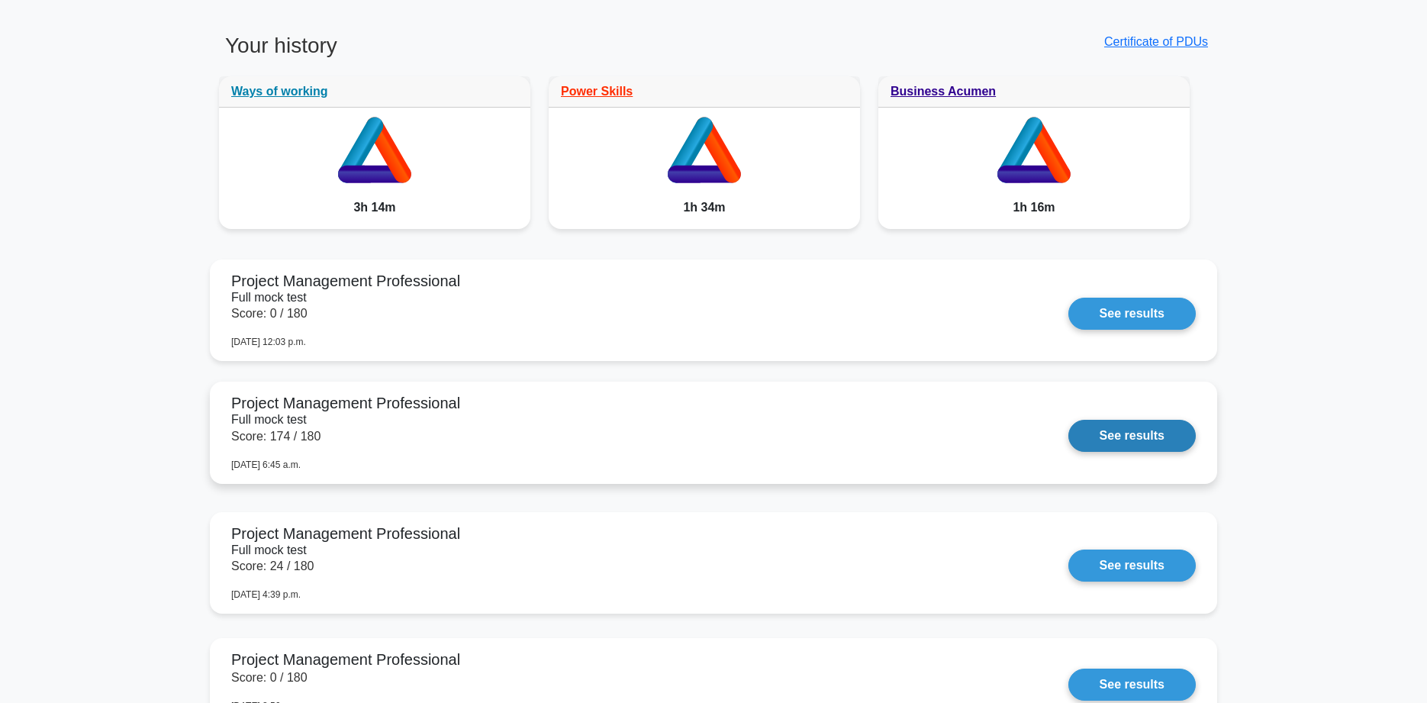
click at [1068, 432] on link "See results" at bounding box center [1131, 436] width 127 height 32
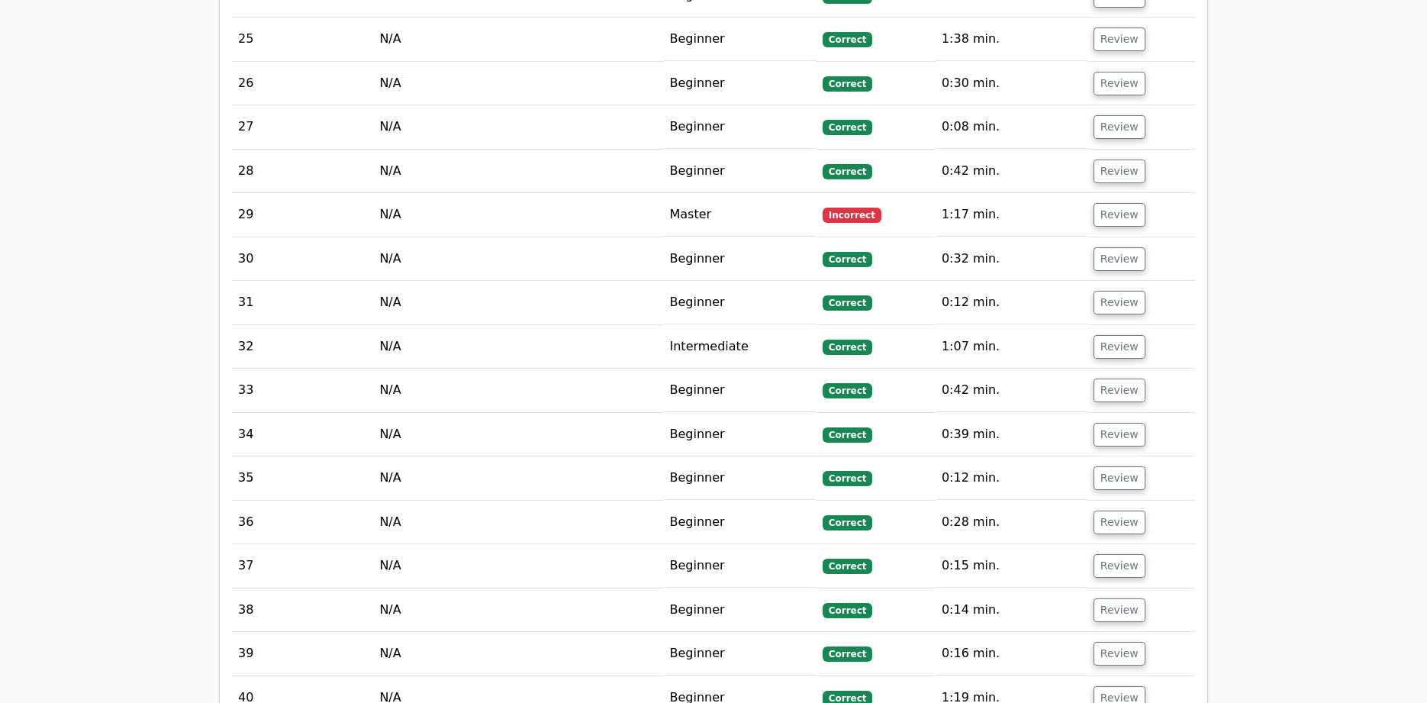
scroll to position [3245, 0]
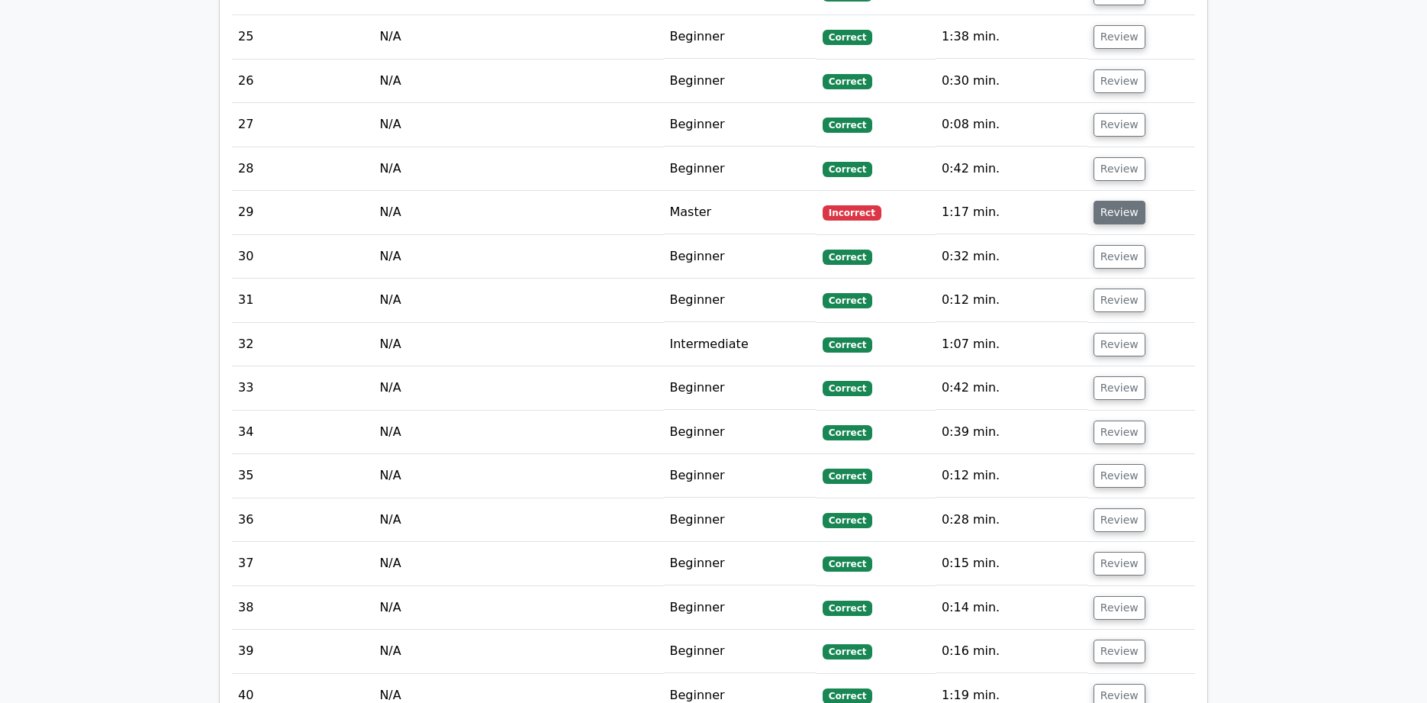
click at [1124, 201] on button "Review" at bounding box center [1120, 213] width 52 height 24
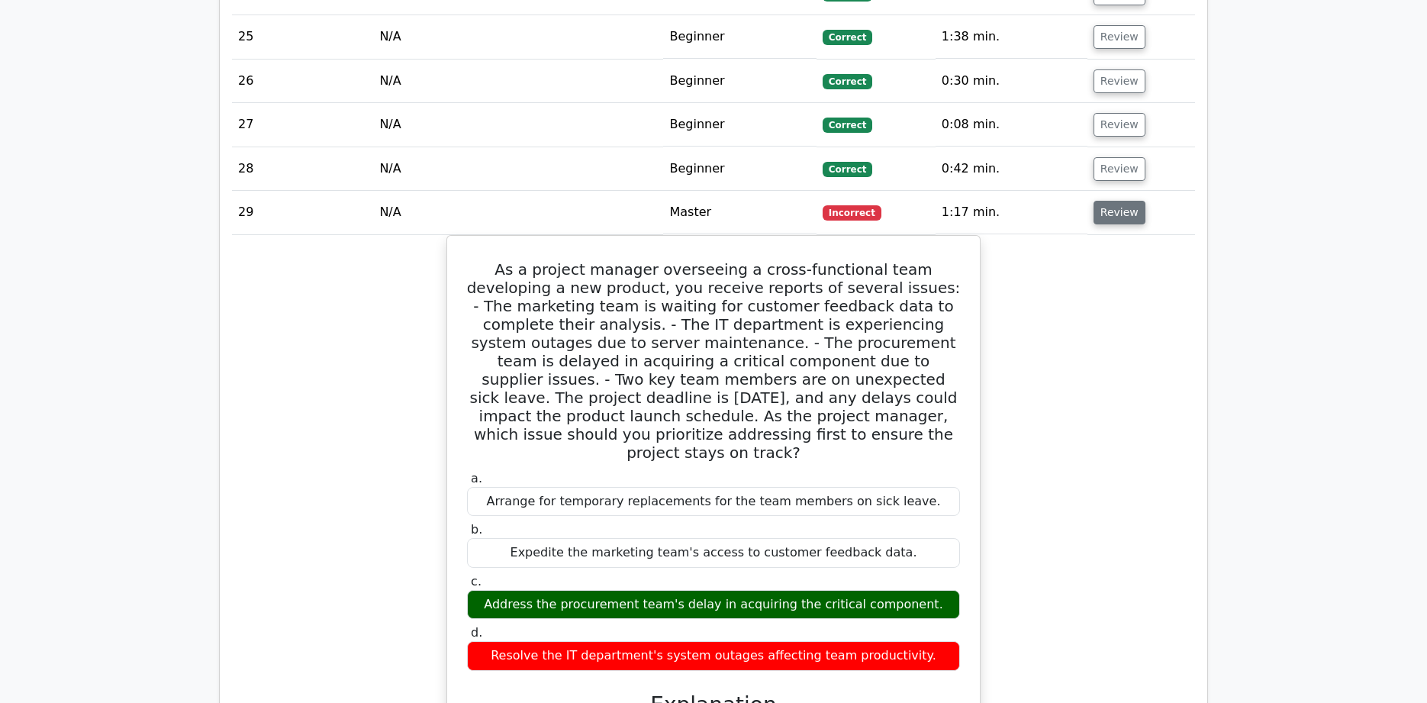
click at [1113, 201] on button "Review" at bounding box center [1120, 213] width 52 height 24
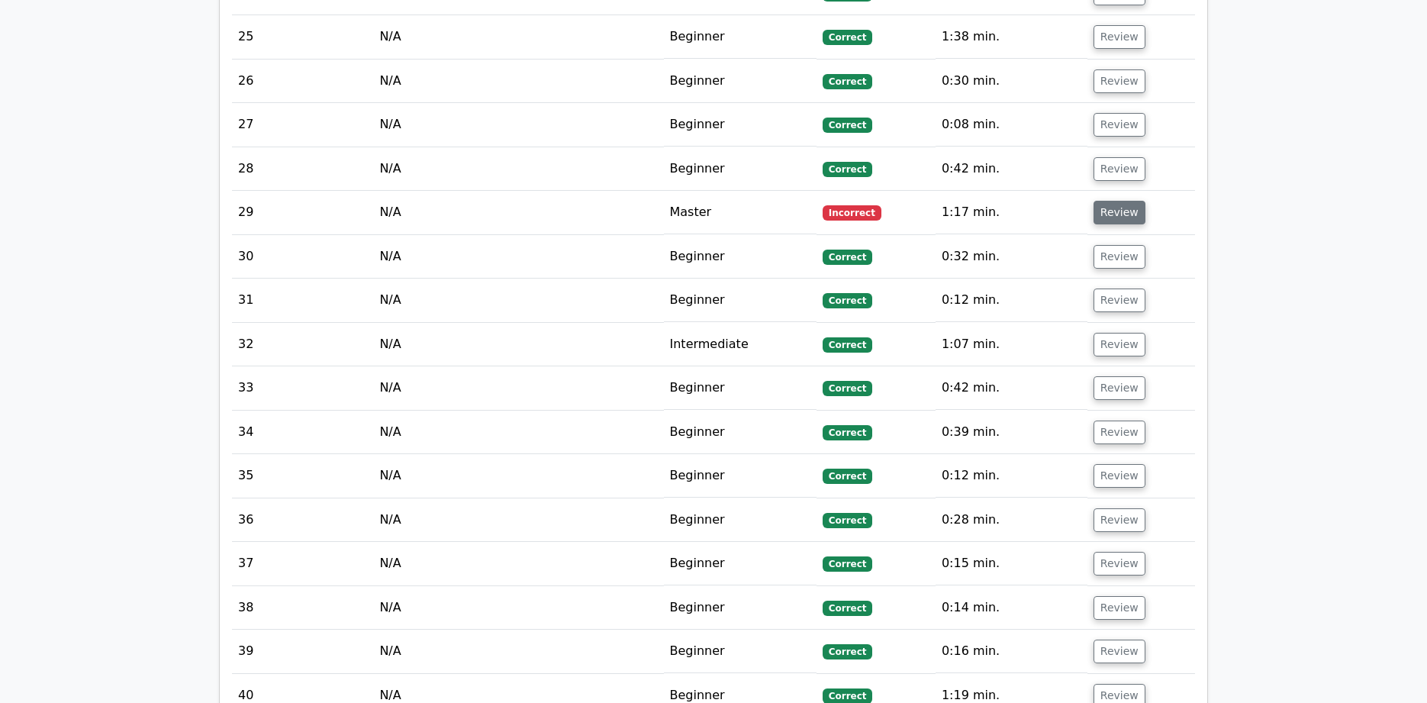
click at [1113, 201] on button "Review" at bounding box center [1120, 213] width 52 height 24
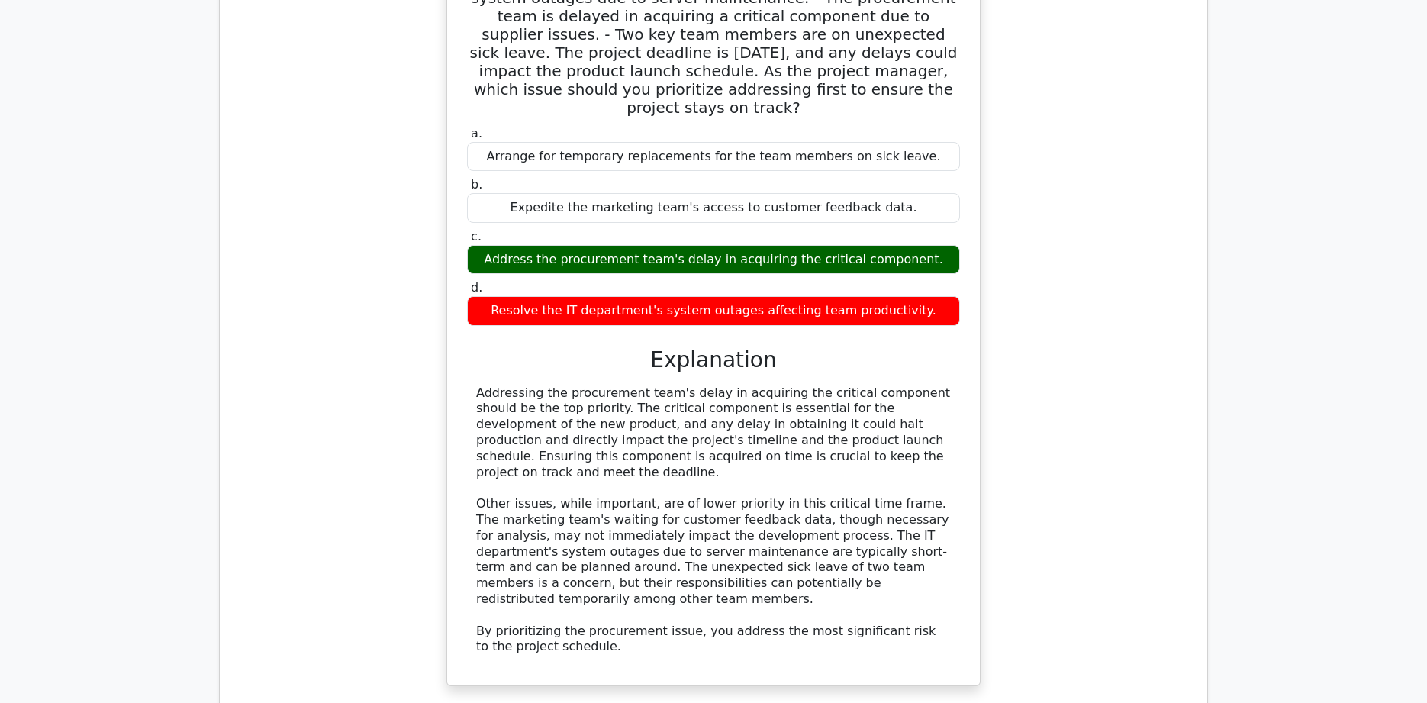
scroll to position [3588, 0]
